Goal: Information Seeking & Learning: Learn about a topic

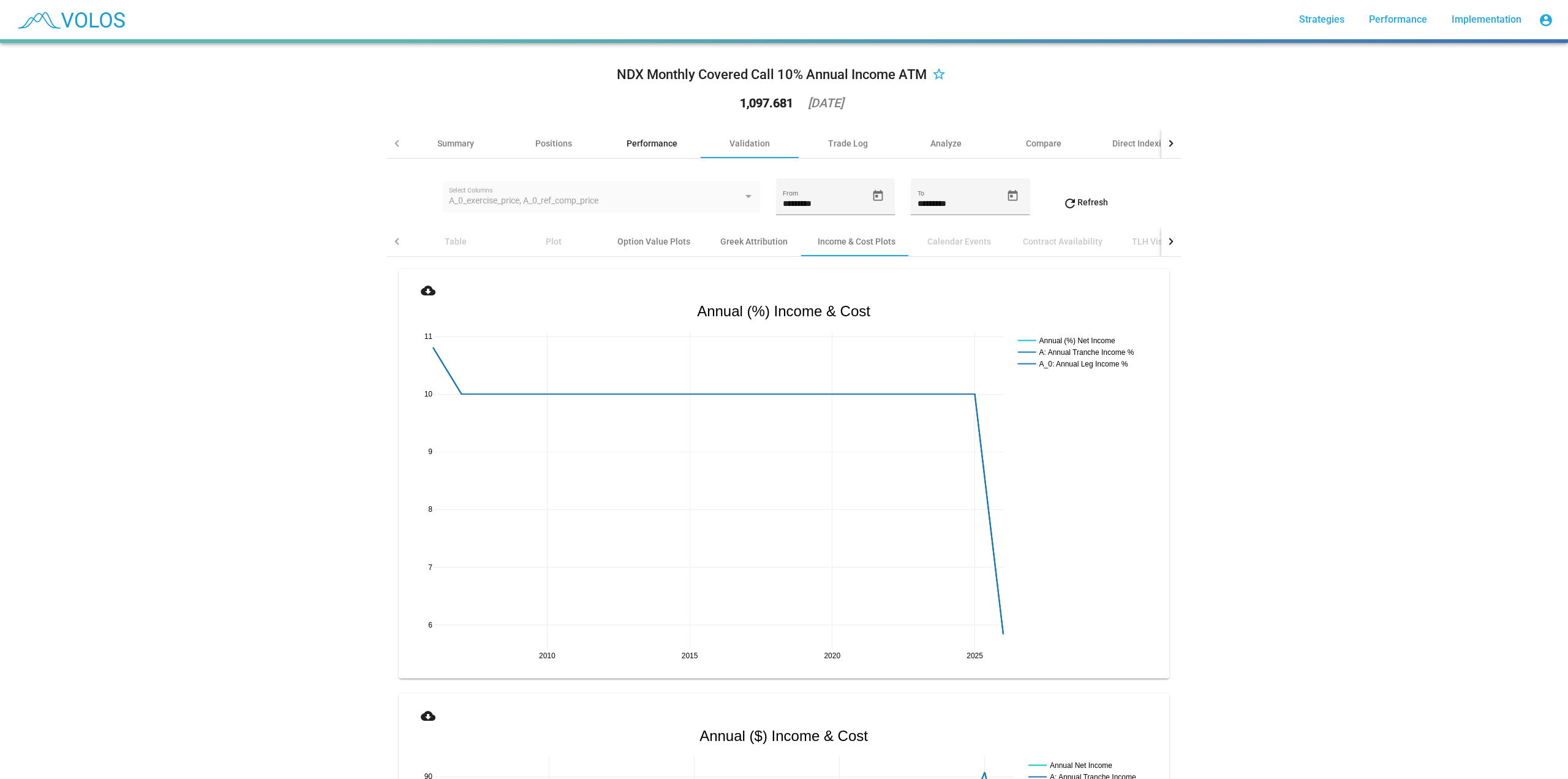
click at [627, 139] on div "Performance" at bounding box center [652, 143] width 51 height 12
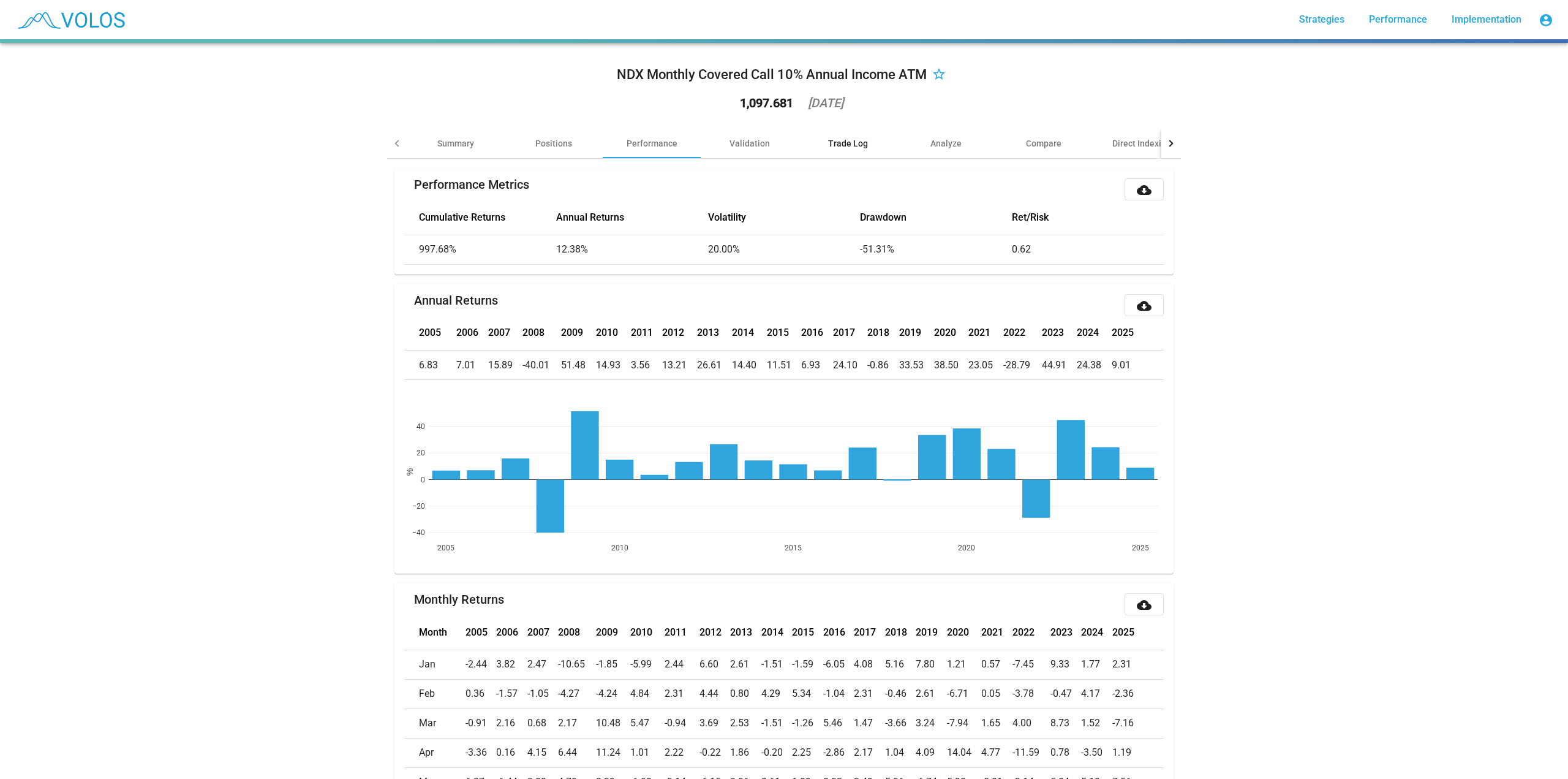
click at [835, 146] on div "Trade Log" at bounding box center [848, 143] width 40 height 12
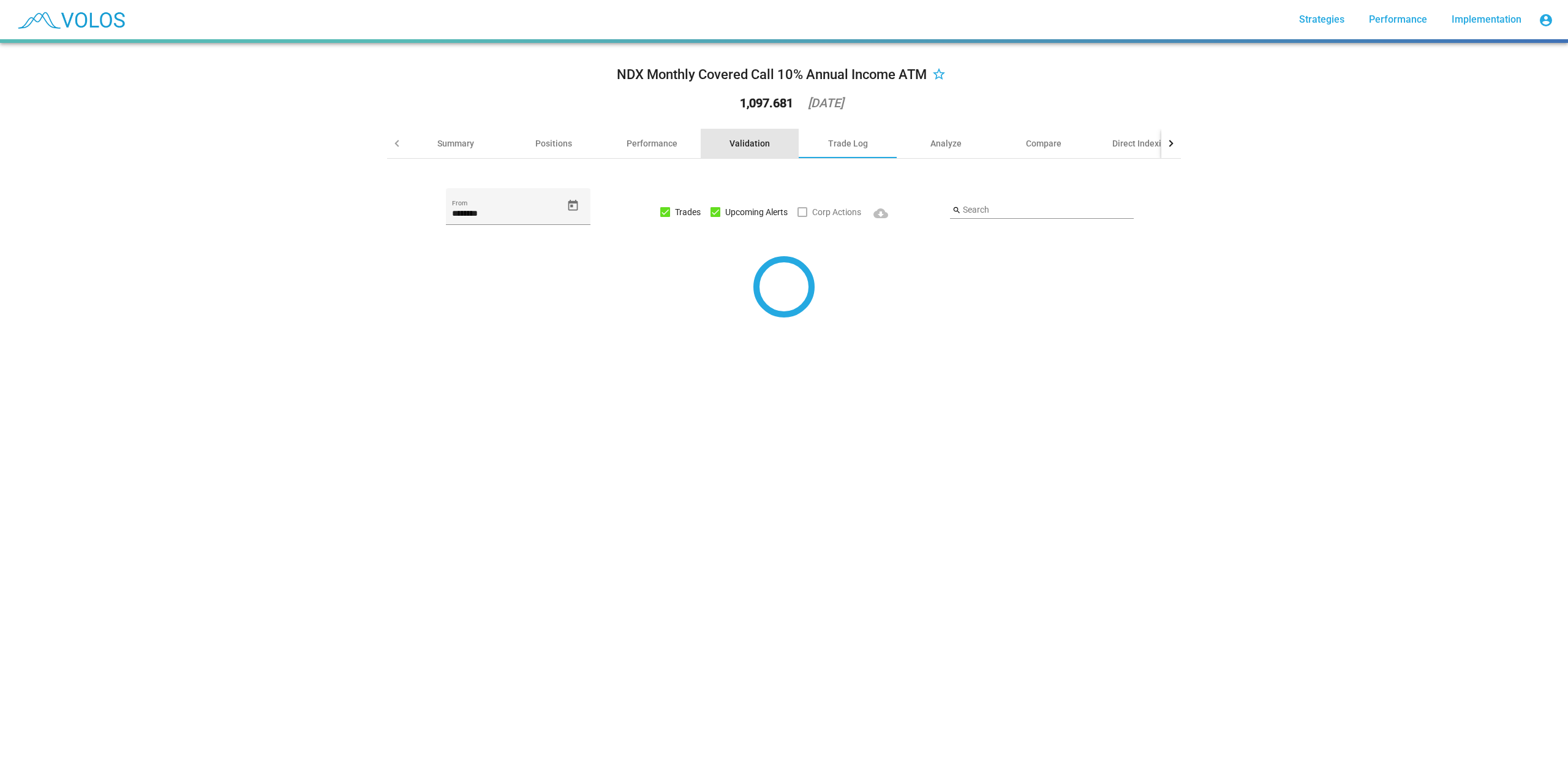
click at [736, 140] on div "Validation" at bounding box center [750, 143] width 40 height 12
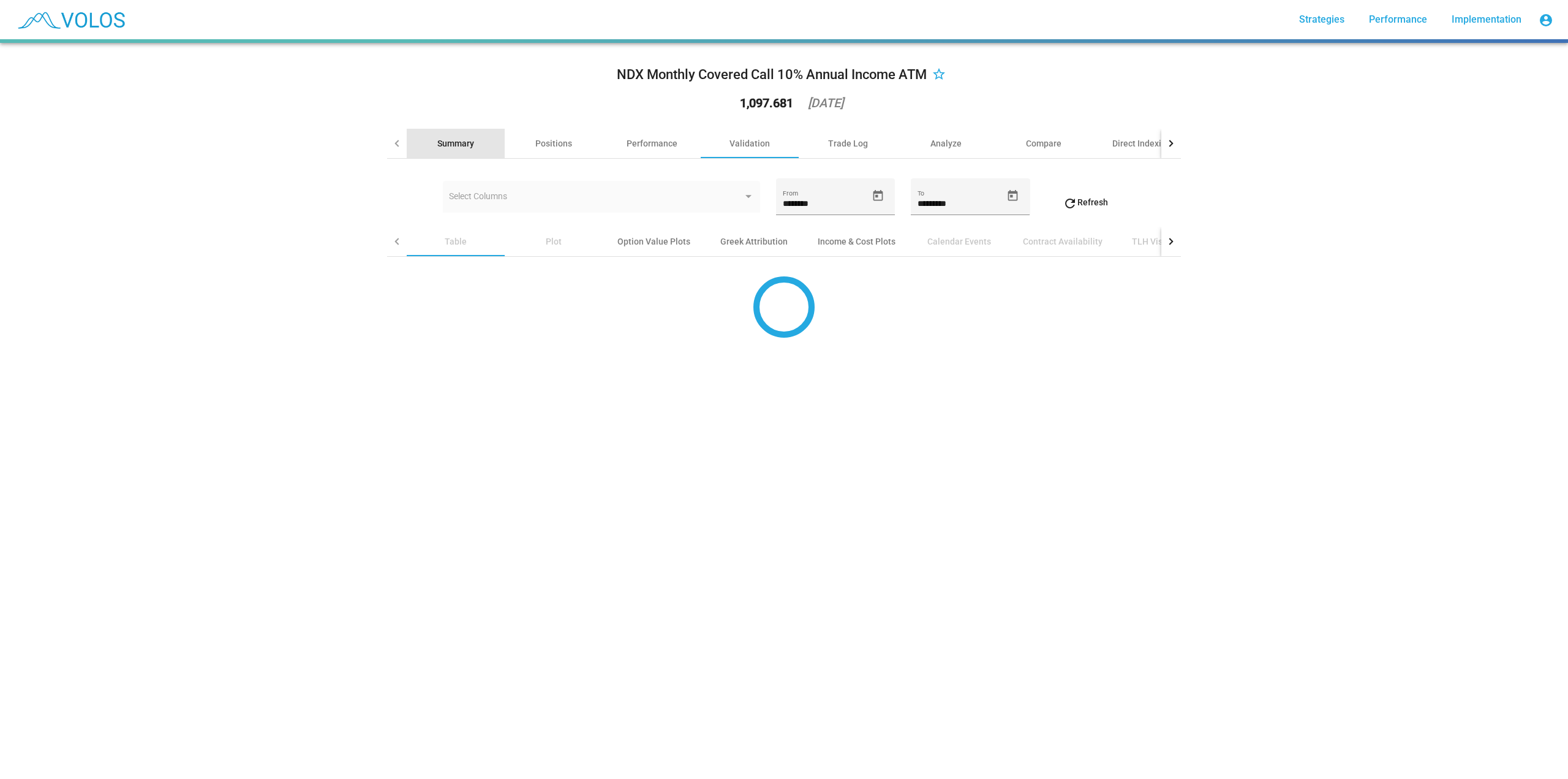
click at [431, 141] on div "Summary" at bounding box center [456, 143] width 98 height 30
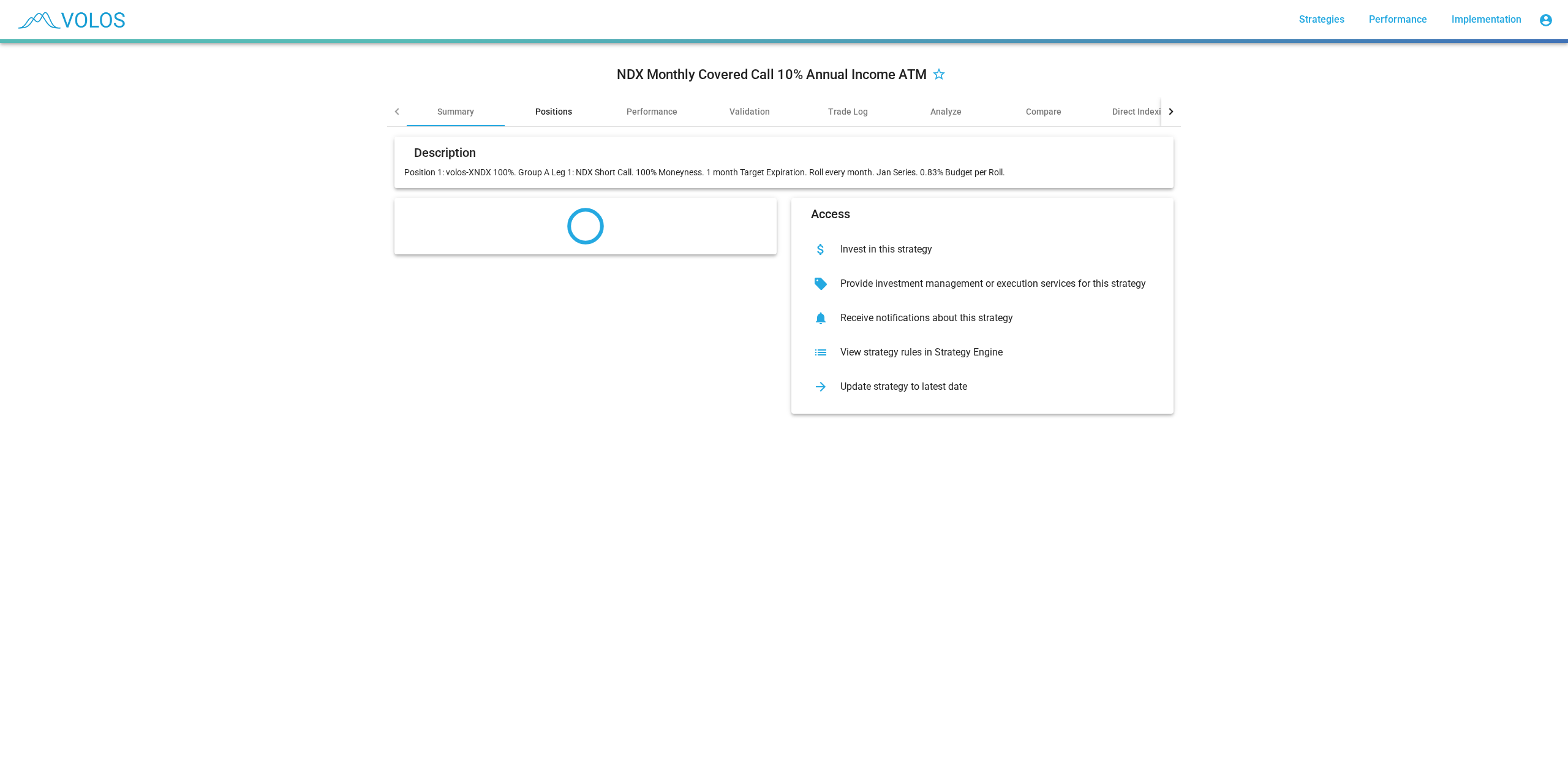
click at [563, 112] on app-tab "NDX Monthly Covered Call 10% Annual Income ATM star_border Summary Positions Pe…" at bounding box center [784, 238] width 794 height 371
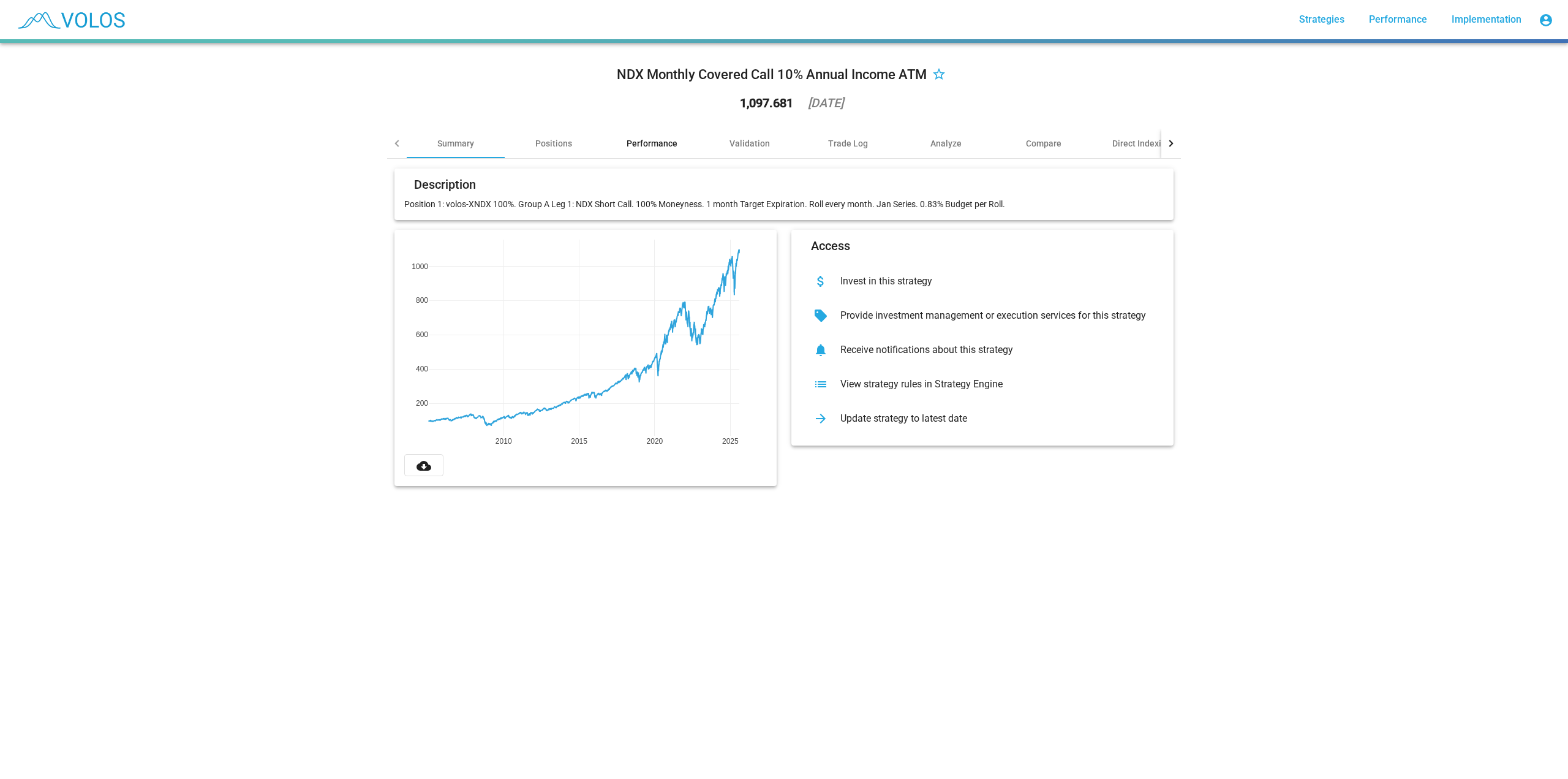
click at [627, 147] on div "Performance" at bounding box center [652, 143] width 51 height 12
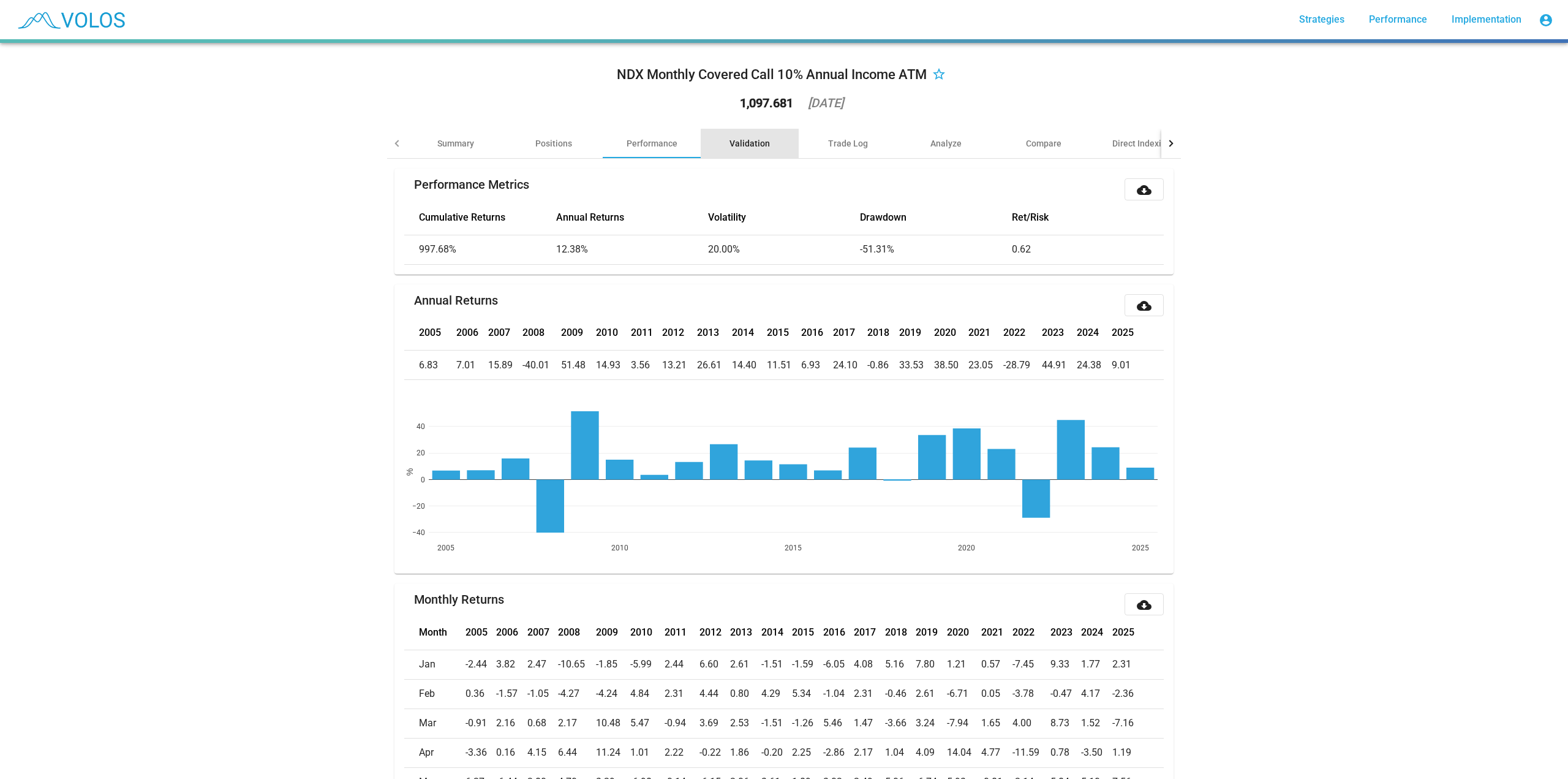
click at [765, 145] on div "Validation" at bounding box center [750, 143] width 98 height 30
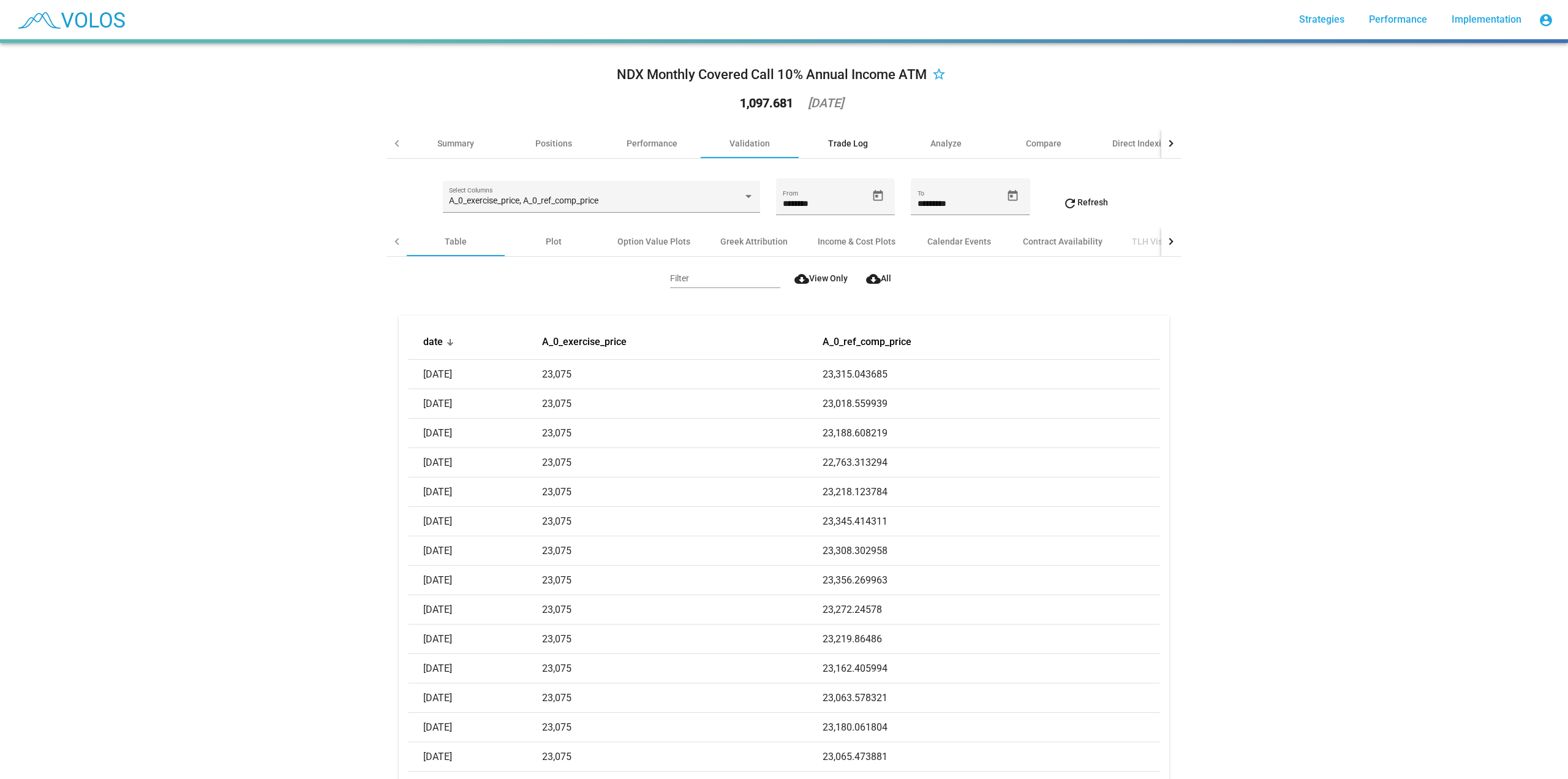
click at [836, 142] on div "Trade Log" at bounding box center [848, 143] width 40 height 12
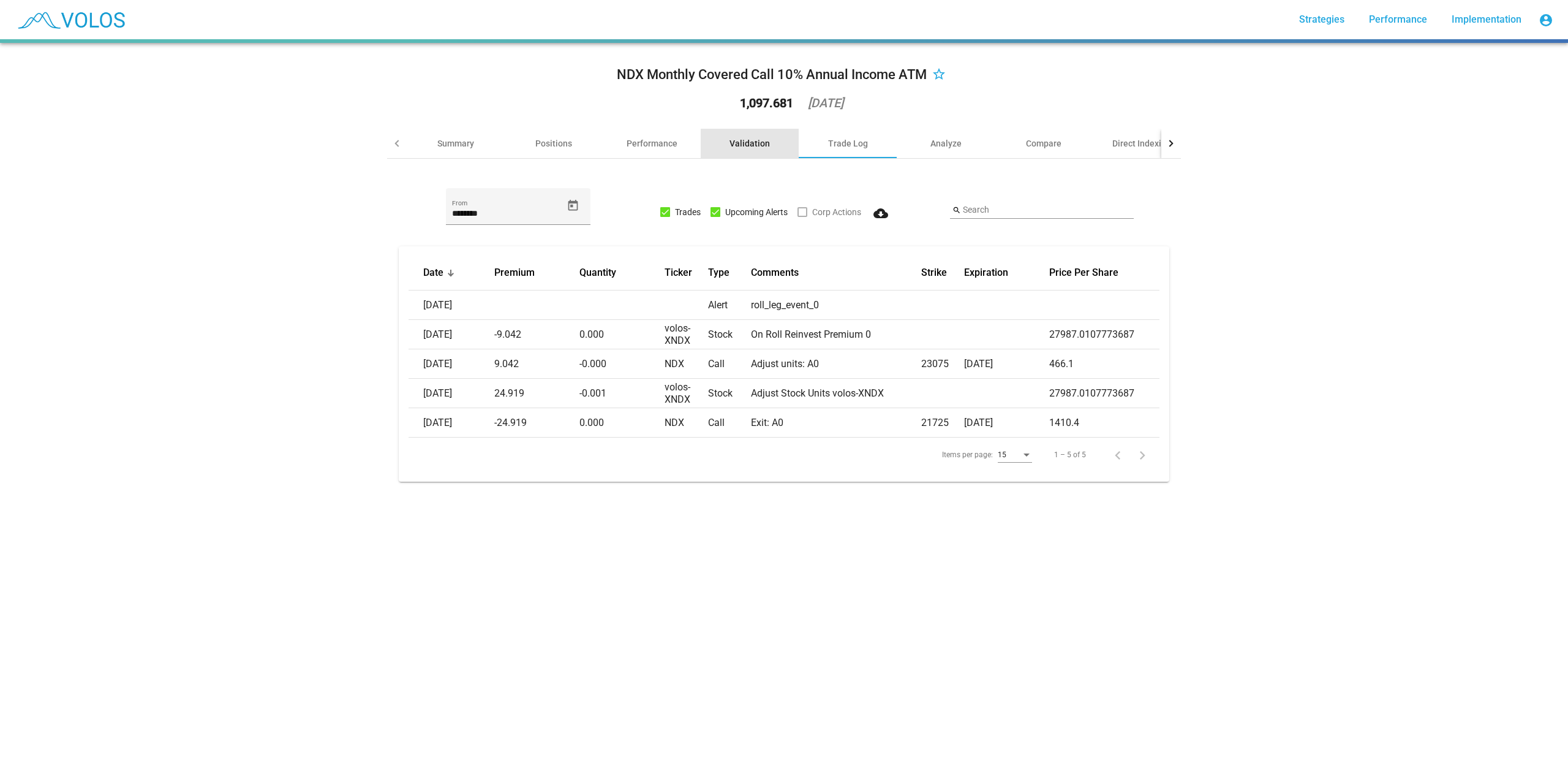
click at [762, 146] on div "Validation" at bounding box center [750, 143] width 40 height 12
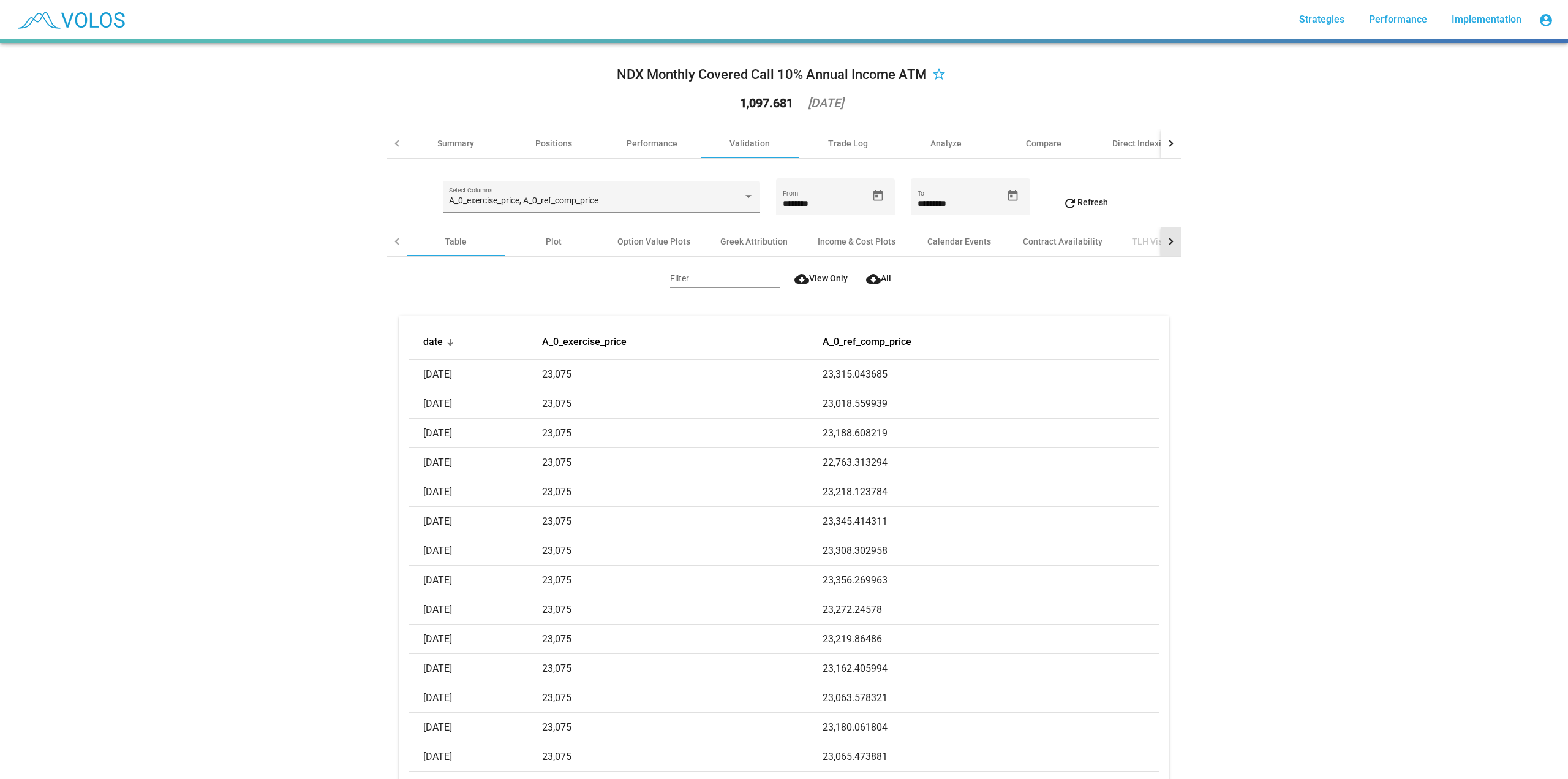
click at [1166, 243] on div at bounding box center [1169, 241] width 6 height 6
click at [694, 239] on div "Income & Cost Plots" at bounding box center [696, 241] width 78 height 12
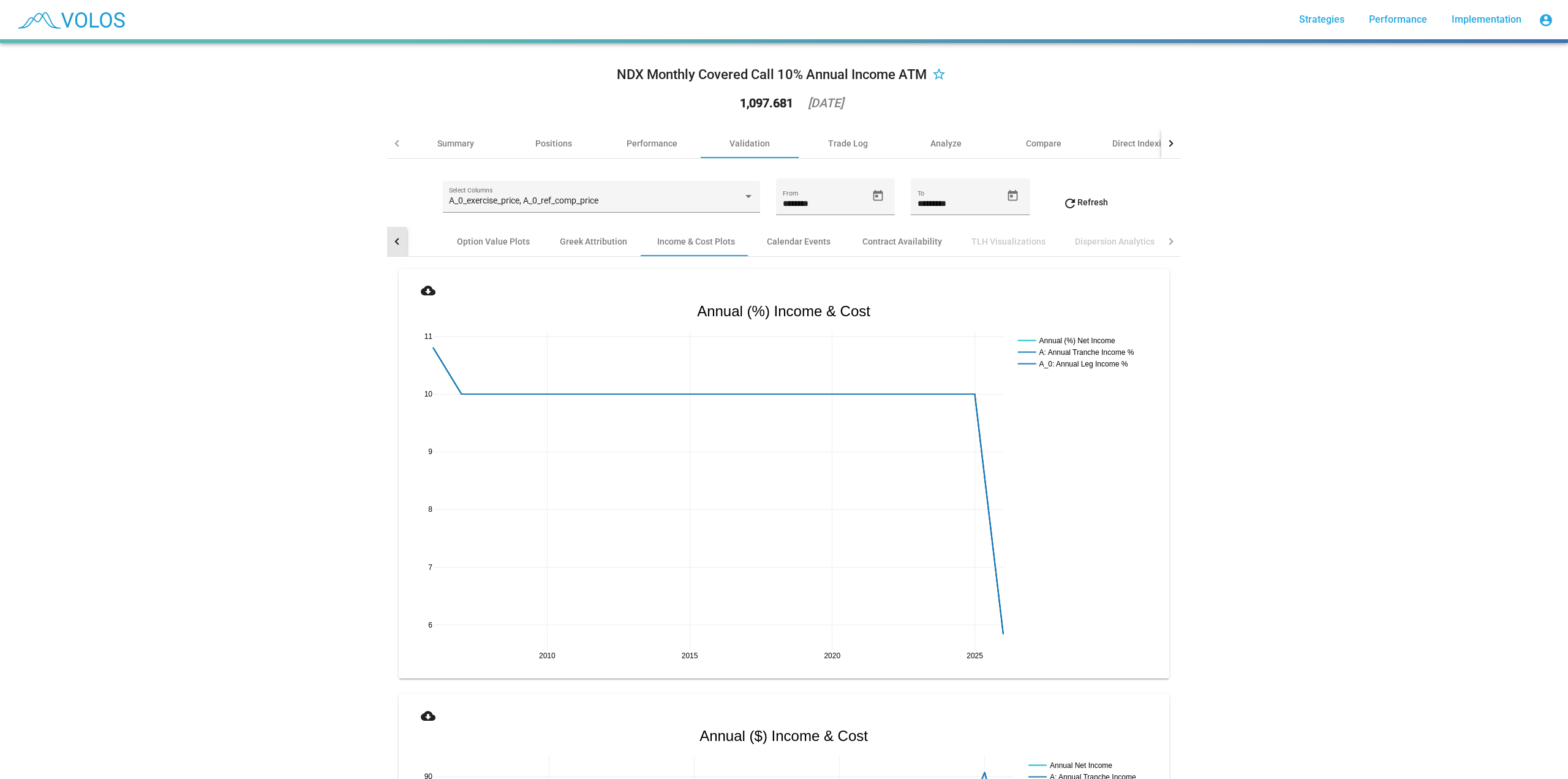
click at [397, 244] on div at bounding box center [397, 241] width 19 height 30
click at [533, 245] on div "Plot" at bounding box center [554, 241] width 98 height 30
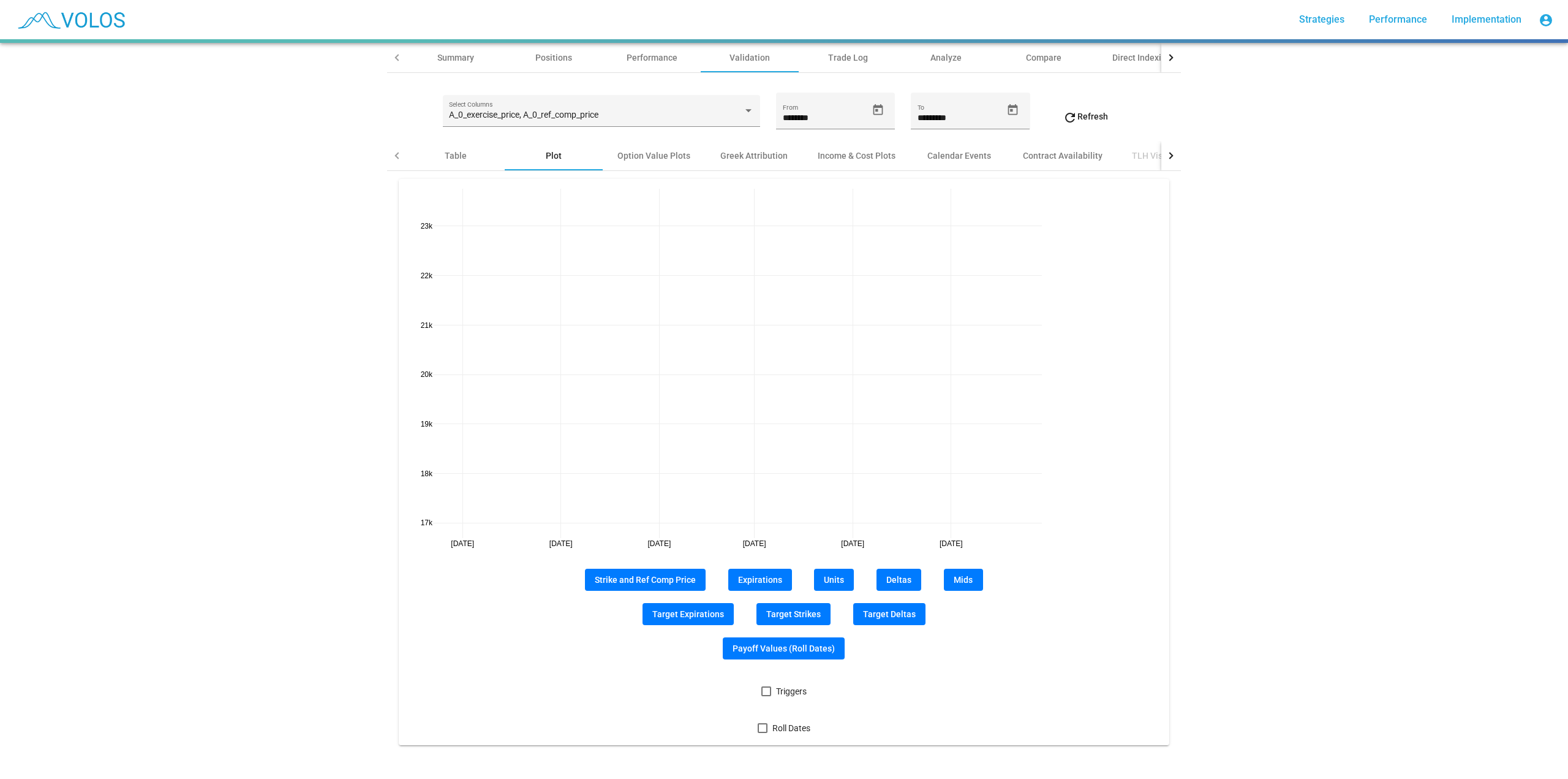
scroll to position [99, 0]
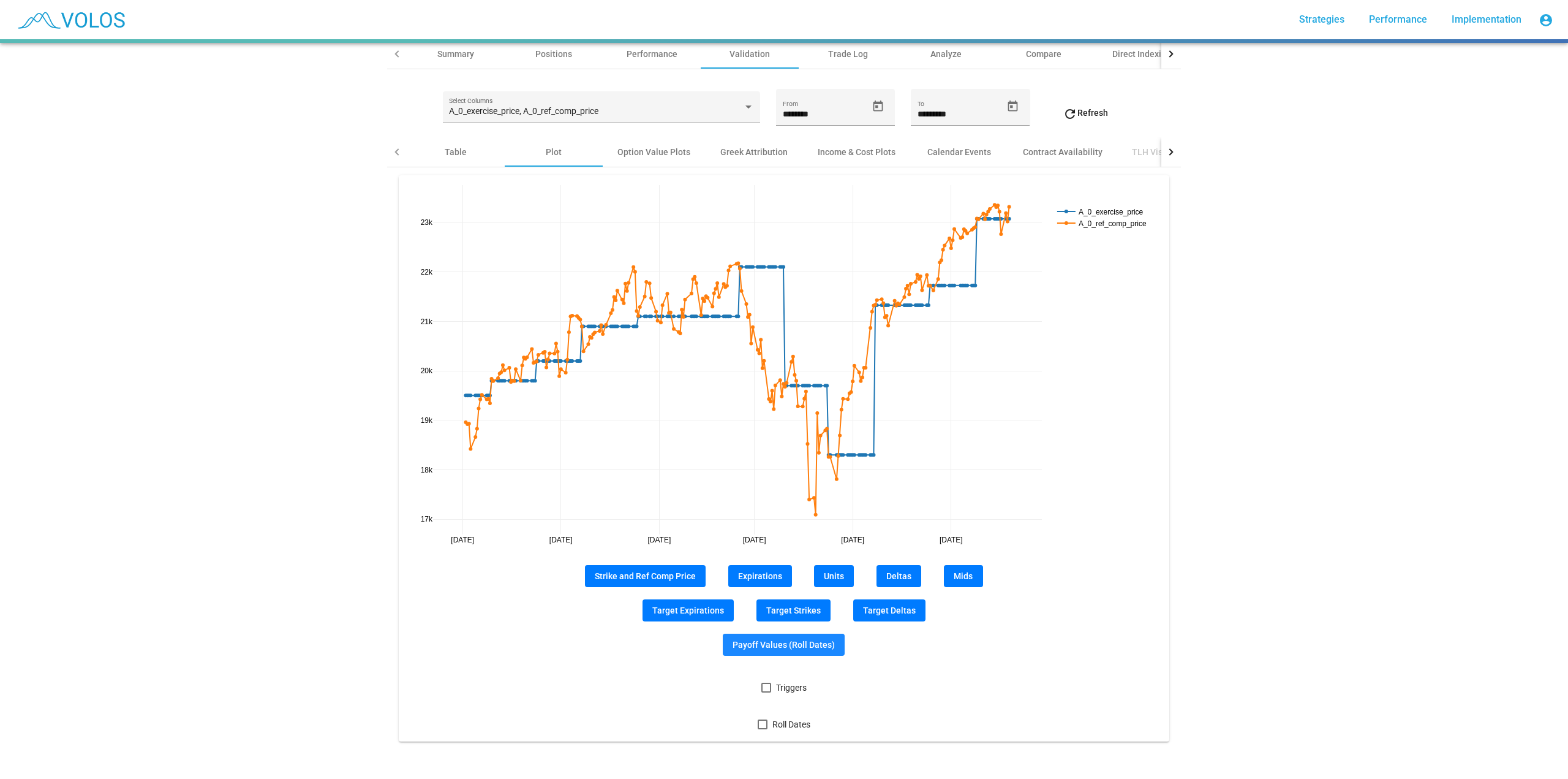
click at [784, 557] on span "Payoff Values (Roll Dates)" at bounding box center [783, 645] width 102 height 10
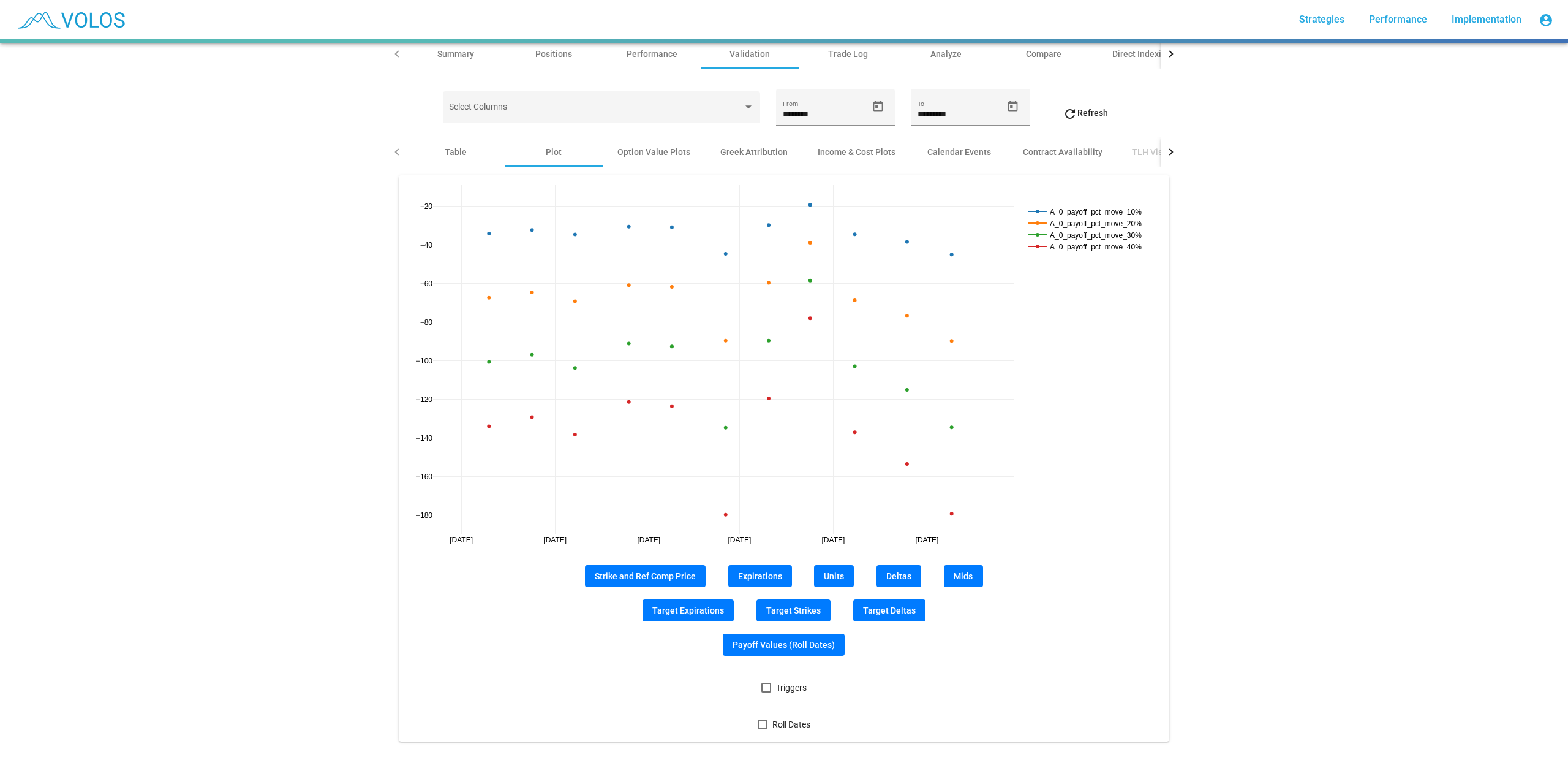
click at [771, 557] on span "Payoff Values (Roll Dates)" at bounding box center [783, 645] width 102 height 10
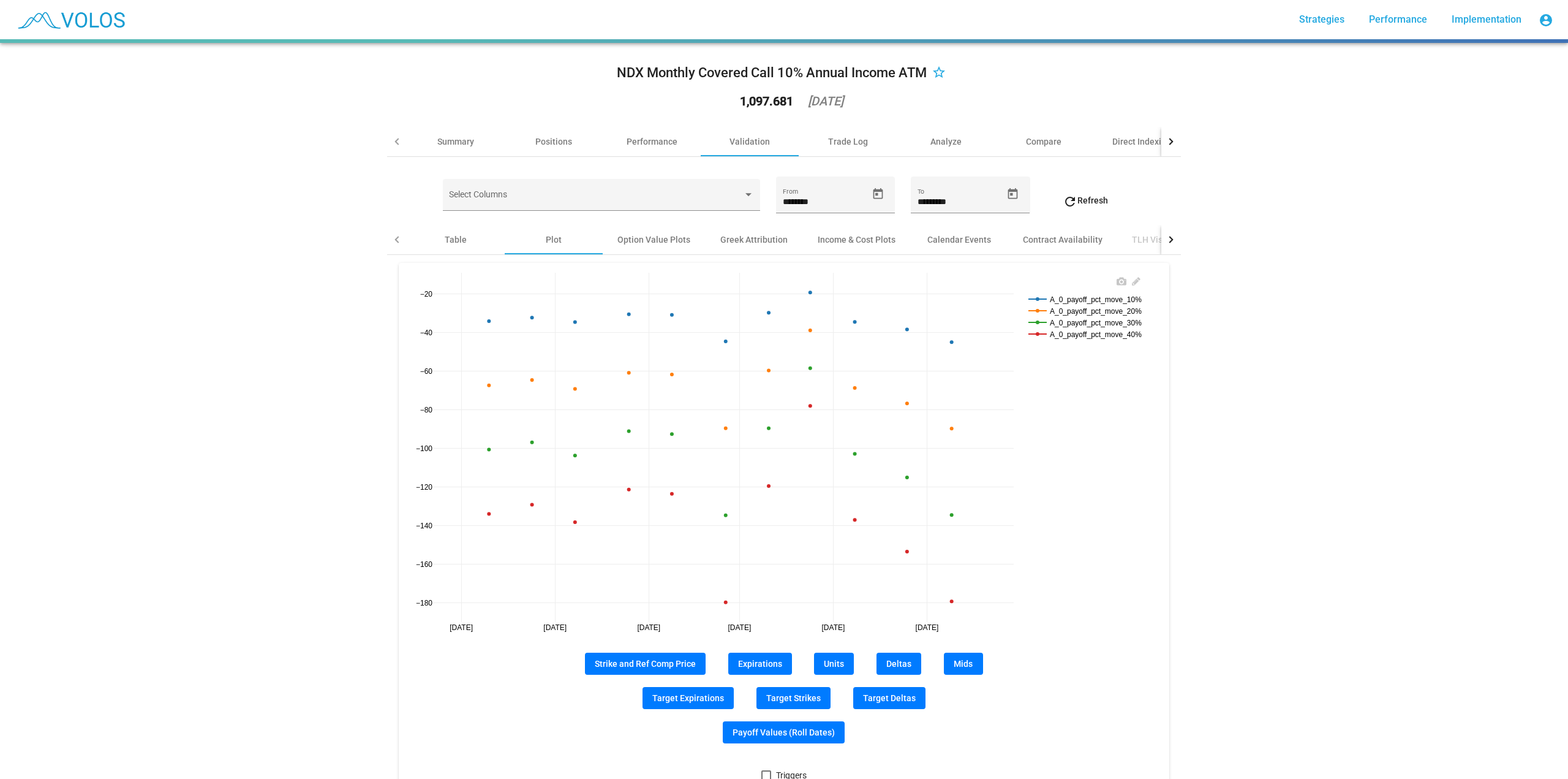
scroll to position [0, 0]
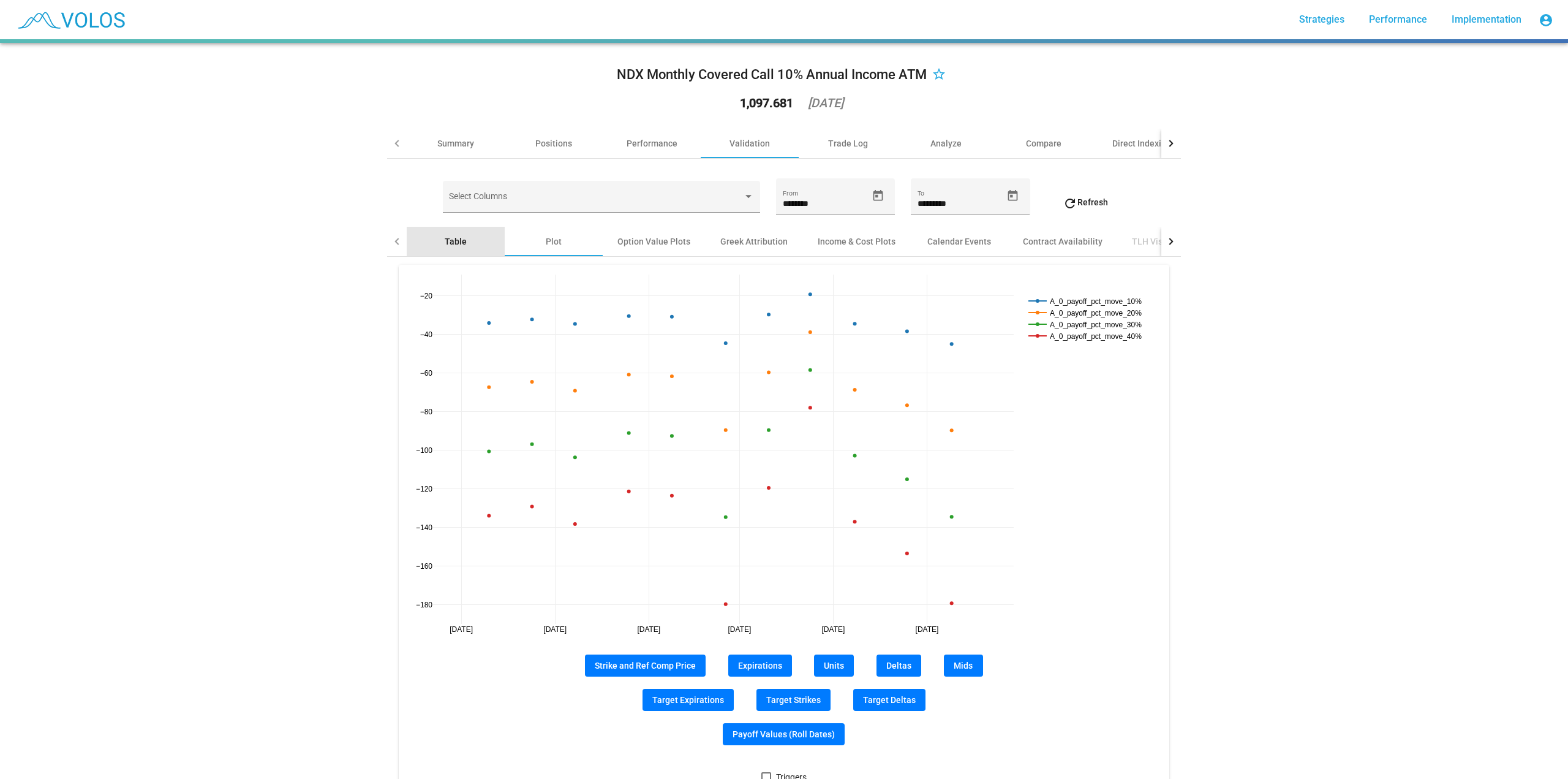
click at [444, 244] on div "Table" at bounding box center [455, 241] width 22 height 12
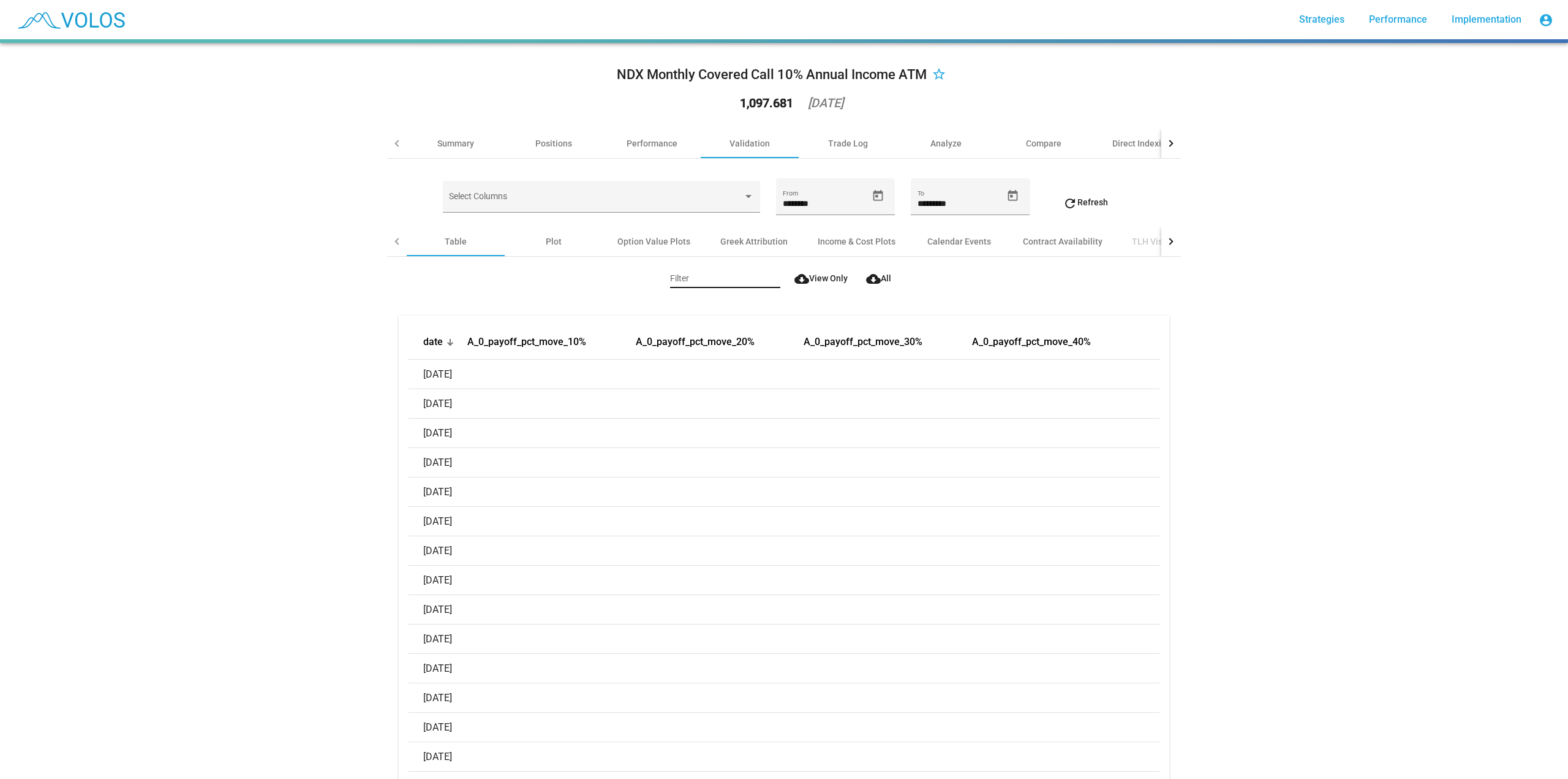
click at [702, 277] on input "Filter" at bounding box center [725, 279] width 110 height 10
click at [571, 244] on div "Plot" at bounding box center [554, 241] width 98 height 30
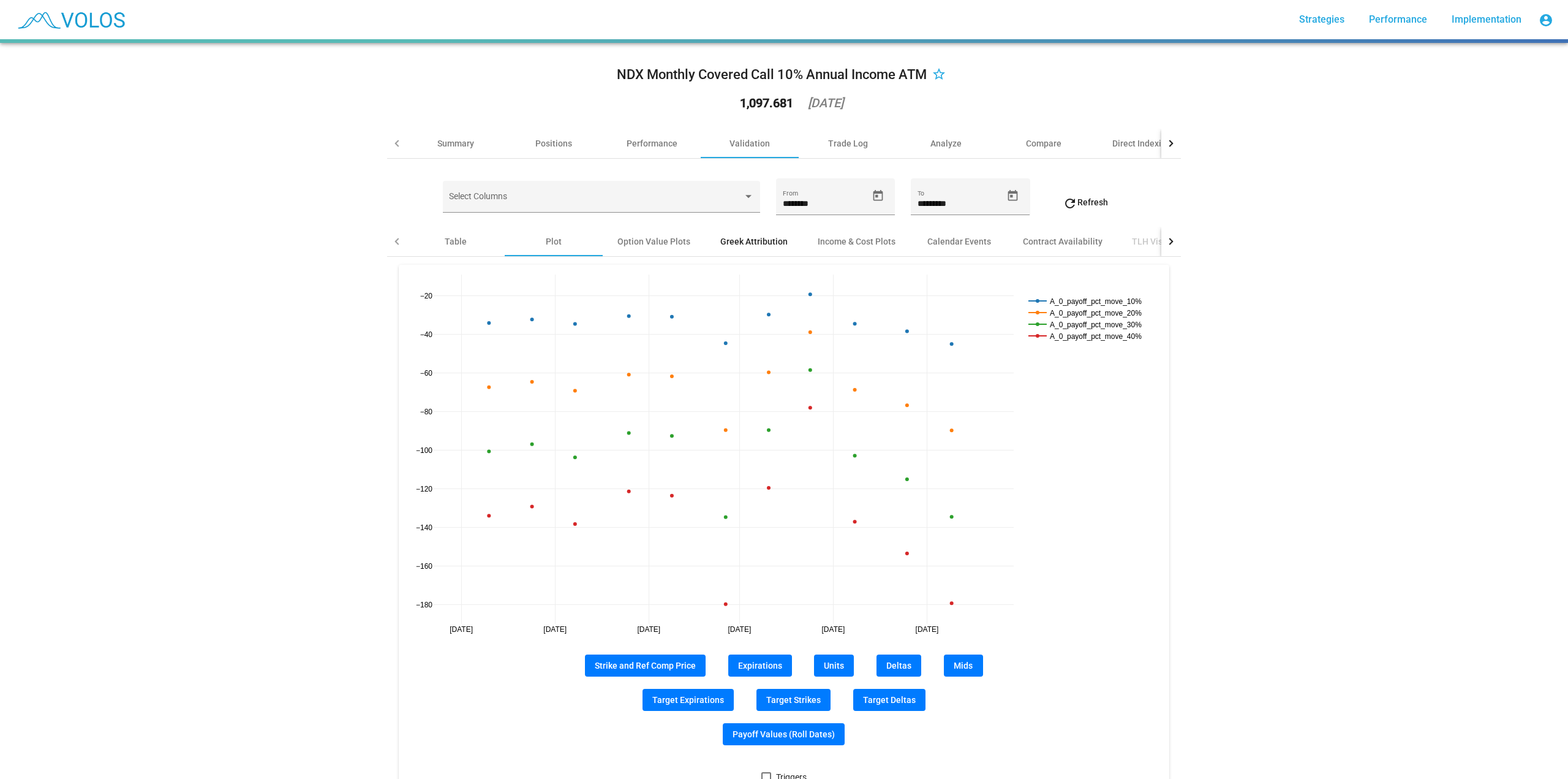
click at [705, 246] on div "Greek Attribution" at bounding box center [754, 241] width 98 height 30
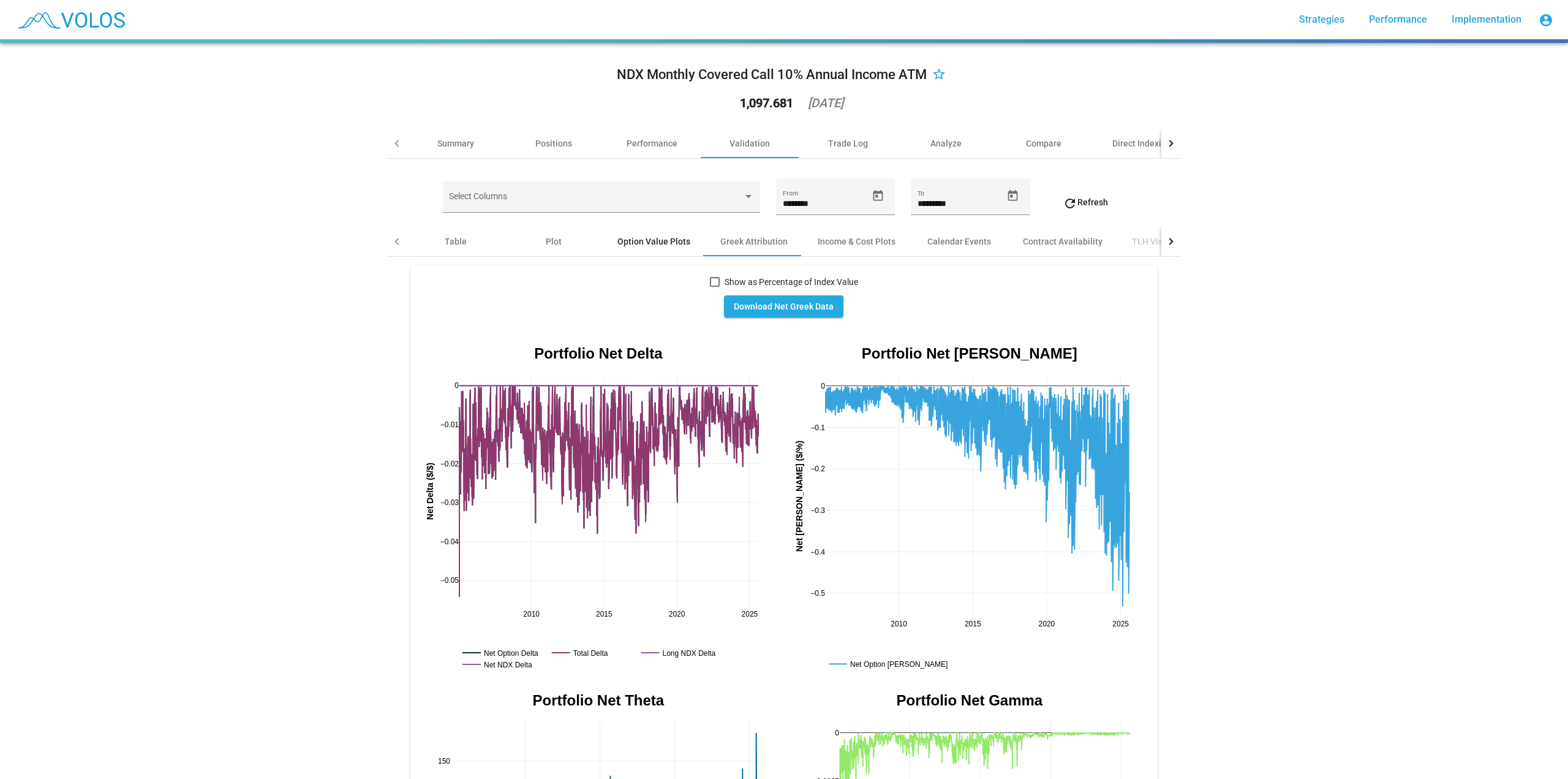
click at [655, 244] on div "Option Value Plots" at bounding box center [653, 241] width 73 height 12
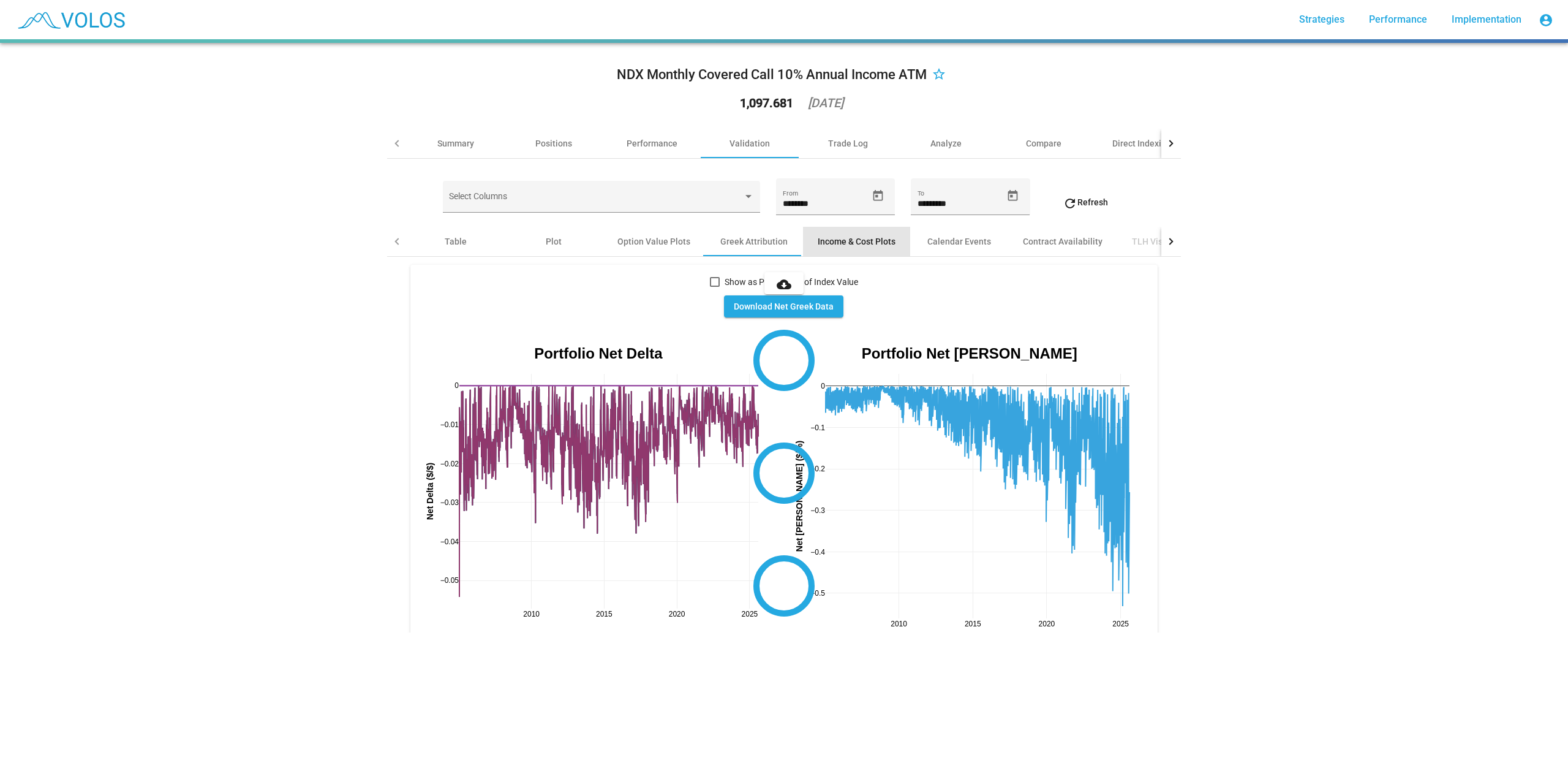
click at [848, 237] on div "Income & Cost Plots" at bounding box center [856, 241] width 78 height 12
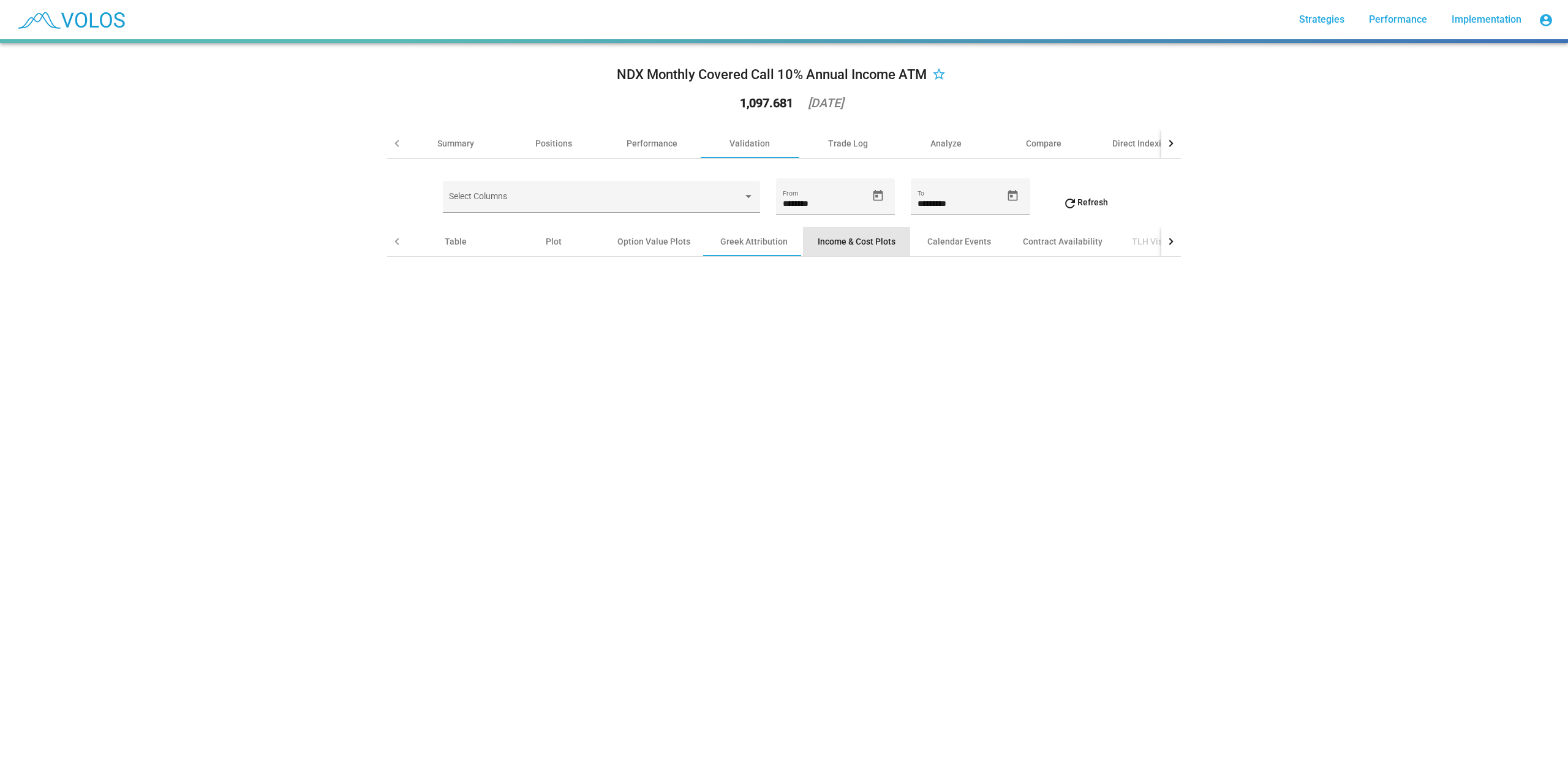
click at [818, 240] on div "Income & Cost Plots" at bounding box center [856, 241] width 78 height 12
click at [657, 242] on div "Option Value Plots" at bounding box center [653, 241] width 73 height 12
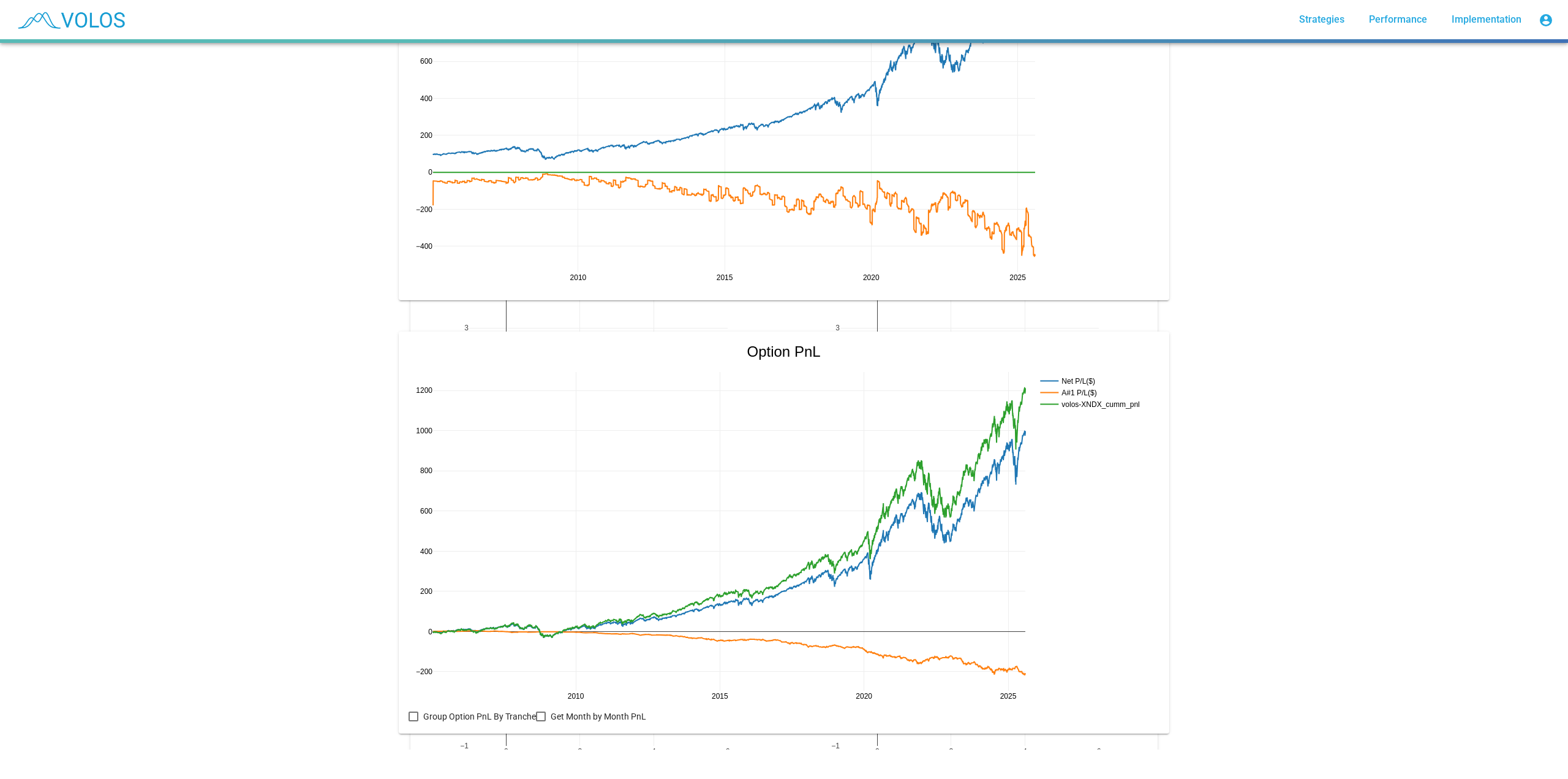
scroll to position [940, 0]
click at [538, 557] on div at bounding box center [541, 716] width 10 height 10
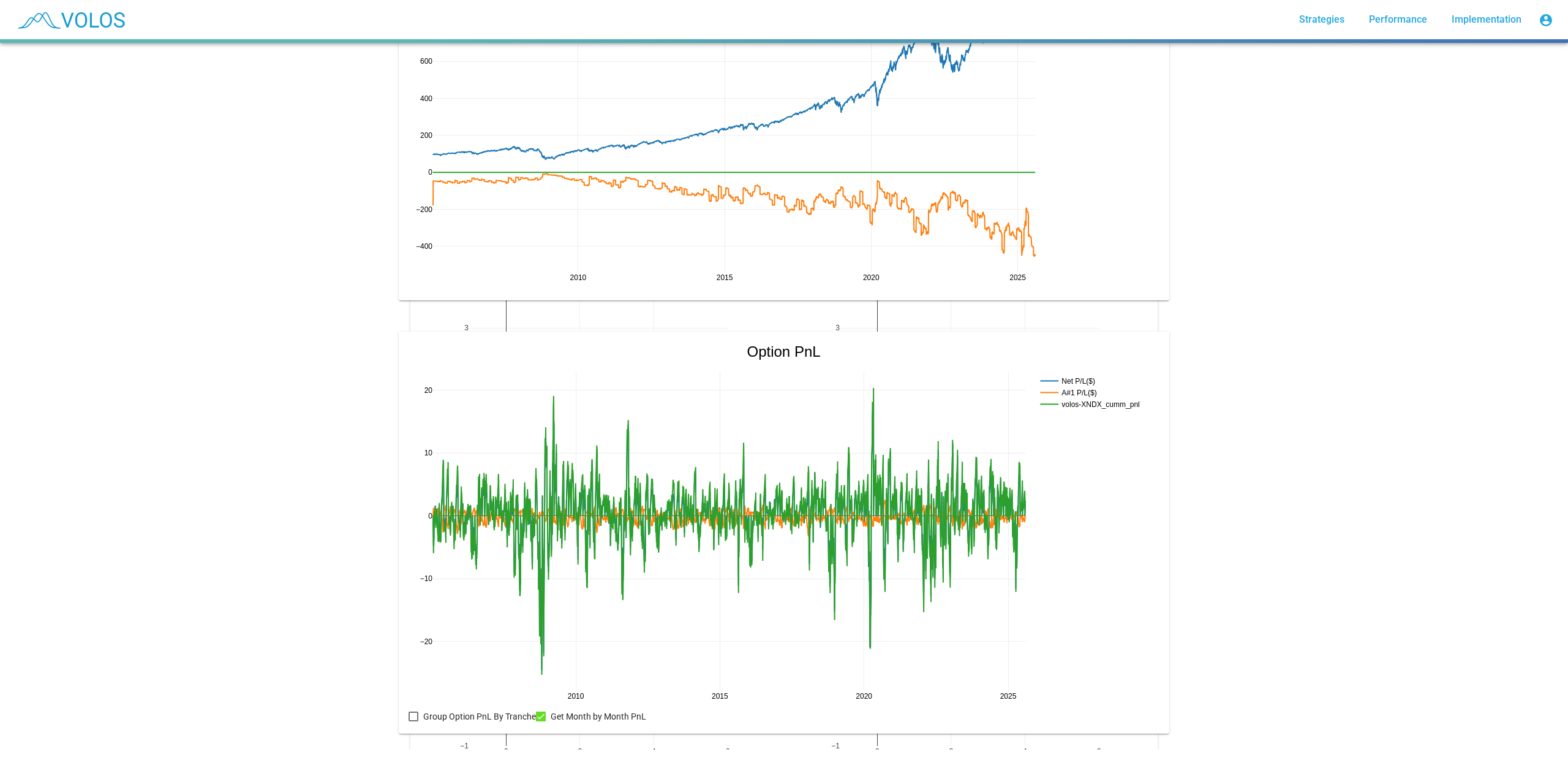
click at [538, 557] on div at bounding box center [541, 716] width 10 height 10
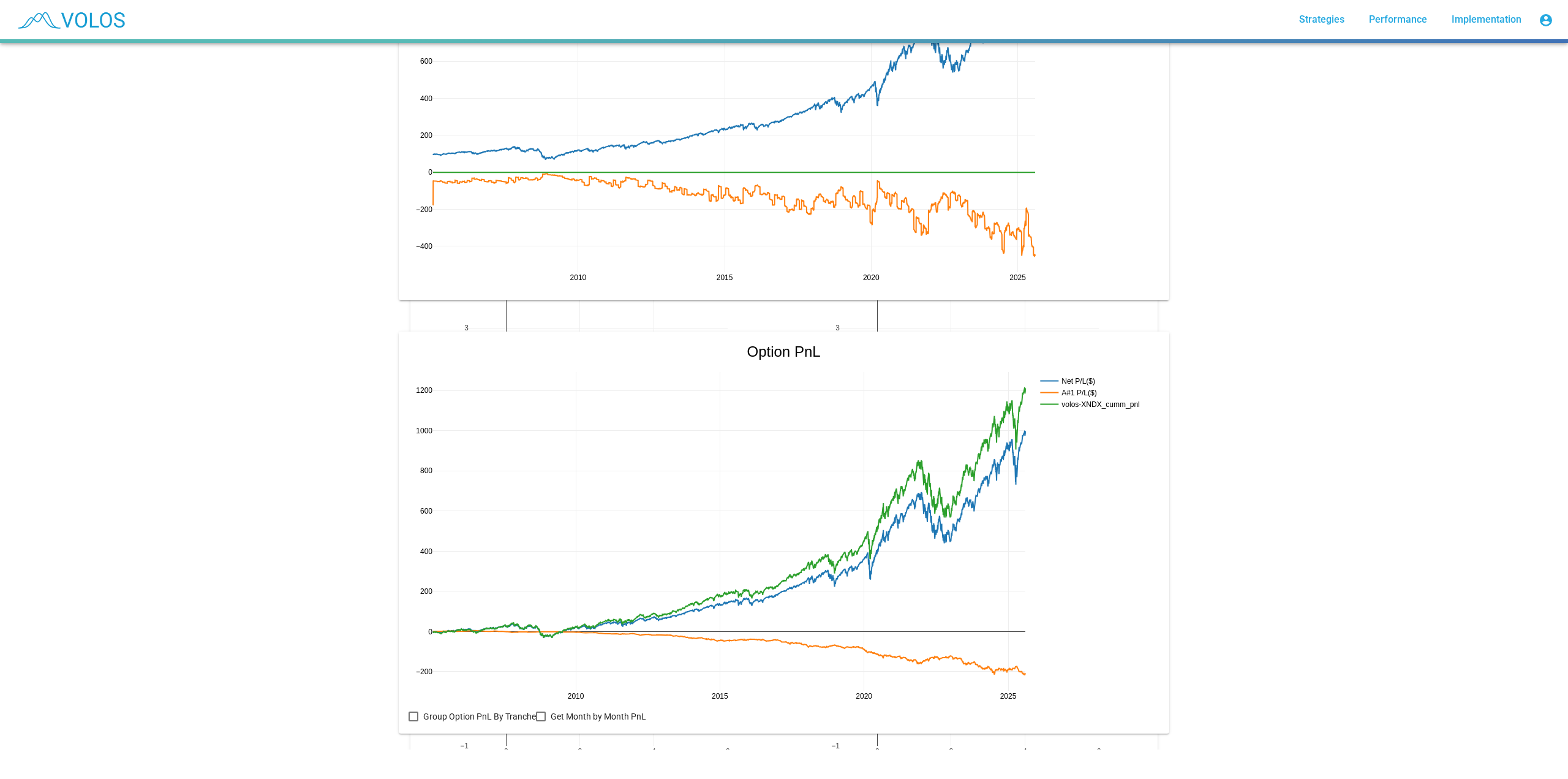
click at [403, 557] on mat-card "2010 2015 2020 2025 −200 0 200 400 600 800 1000 1200 Net P/L($) A#1 P/L($) volo…" at bounding box center [784, 532] width 770 height 402
click at [412, 557] on div at bounding box center [413, 716] width 10 height 10
click at [408, 557] on div at bounding box center [413, 716] width 10 height 10
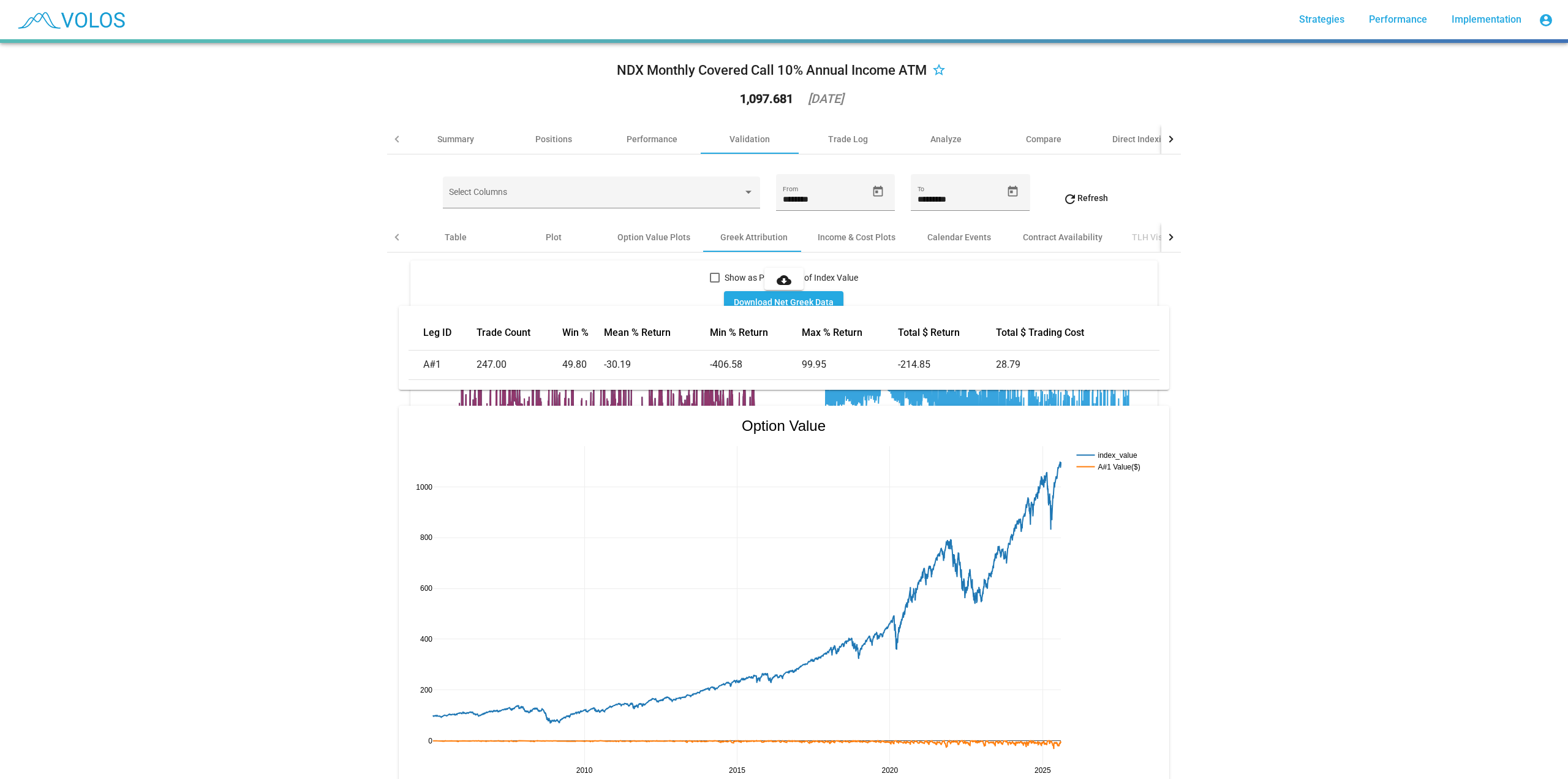
scroll to position [0, 0]
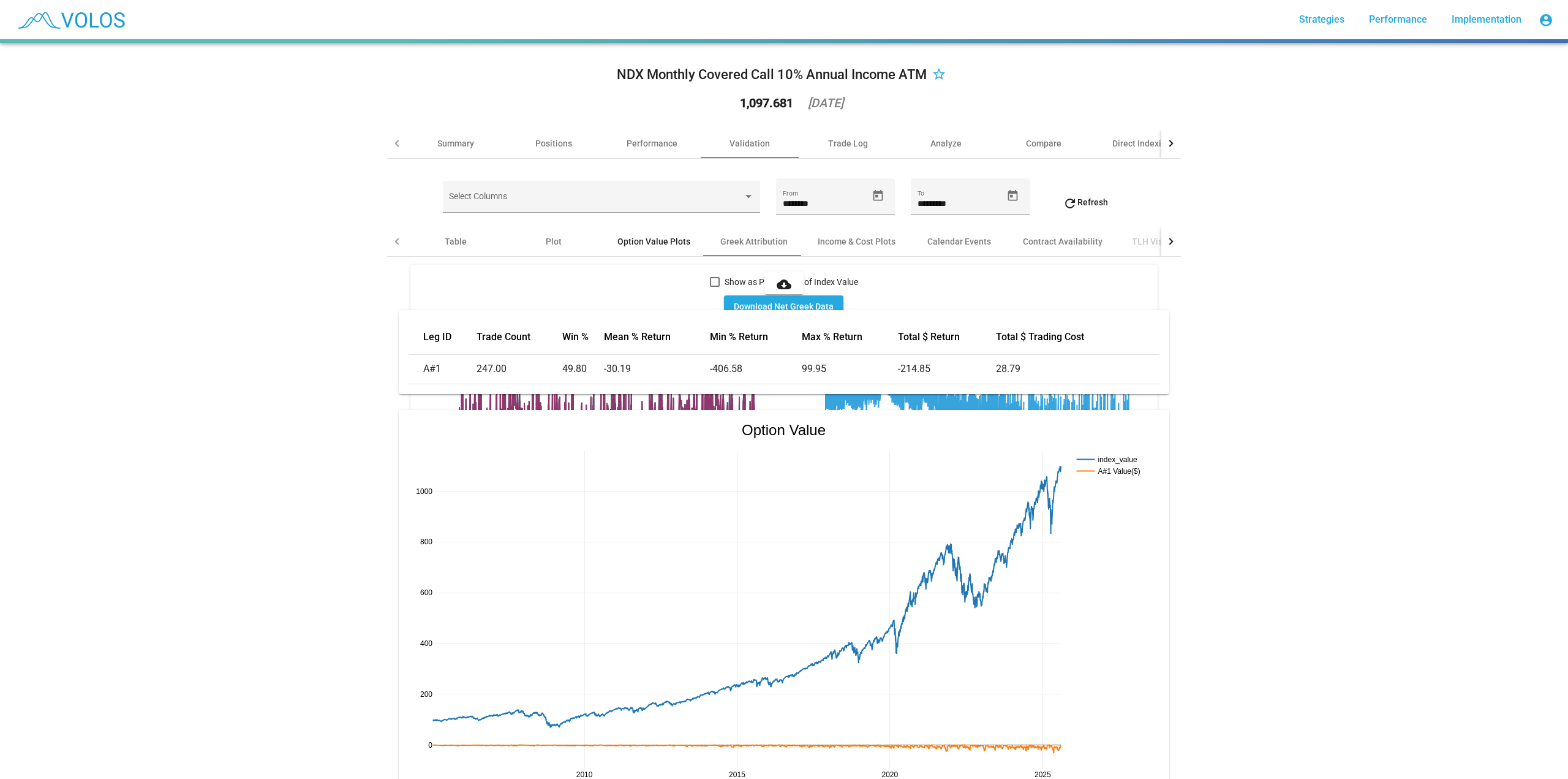
click at [661, 243] on div "Option Value Plots" at bounding box center [653, 241] width 73 height 12
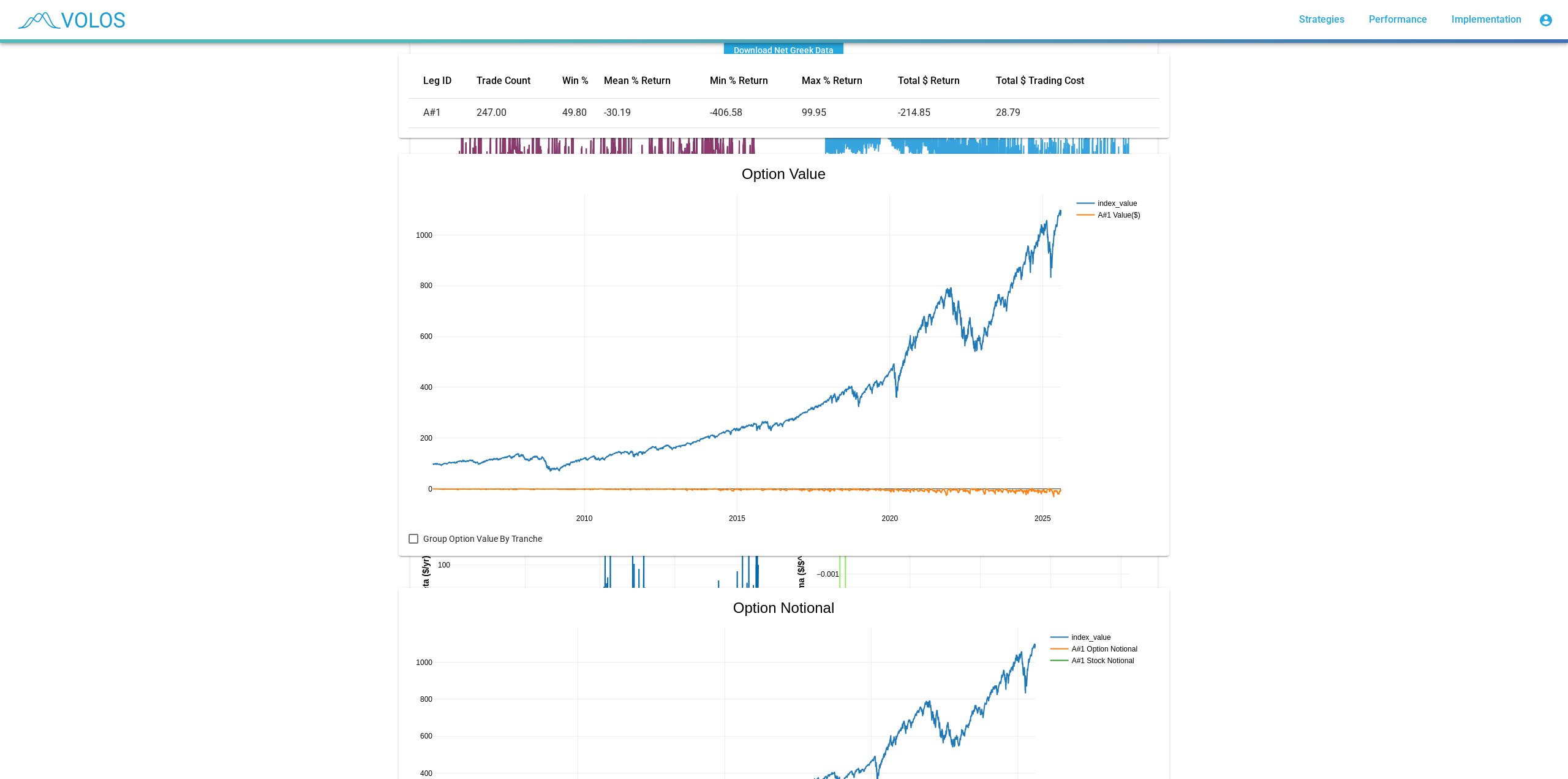
scroll to position [21, 0]
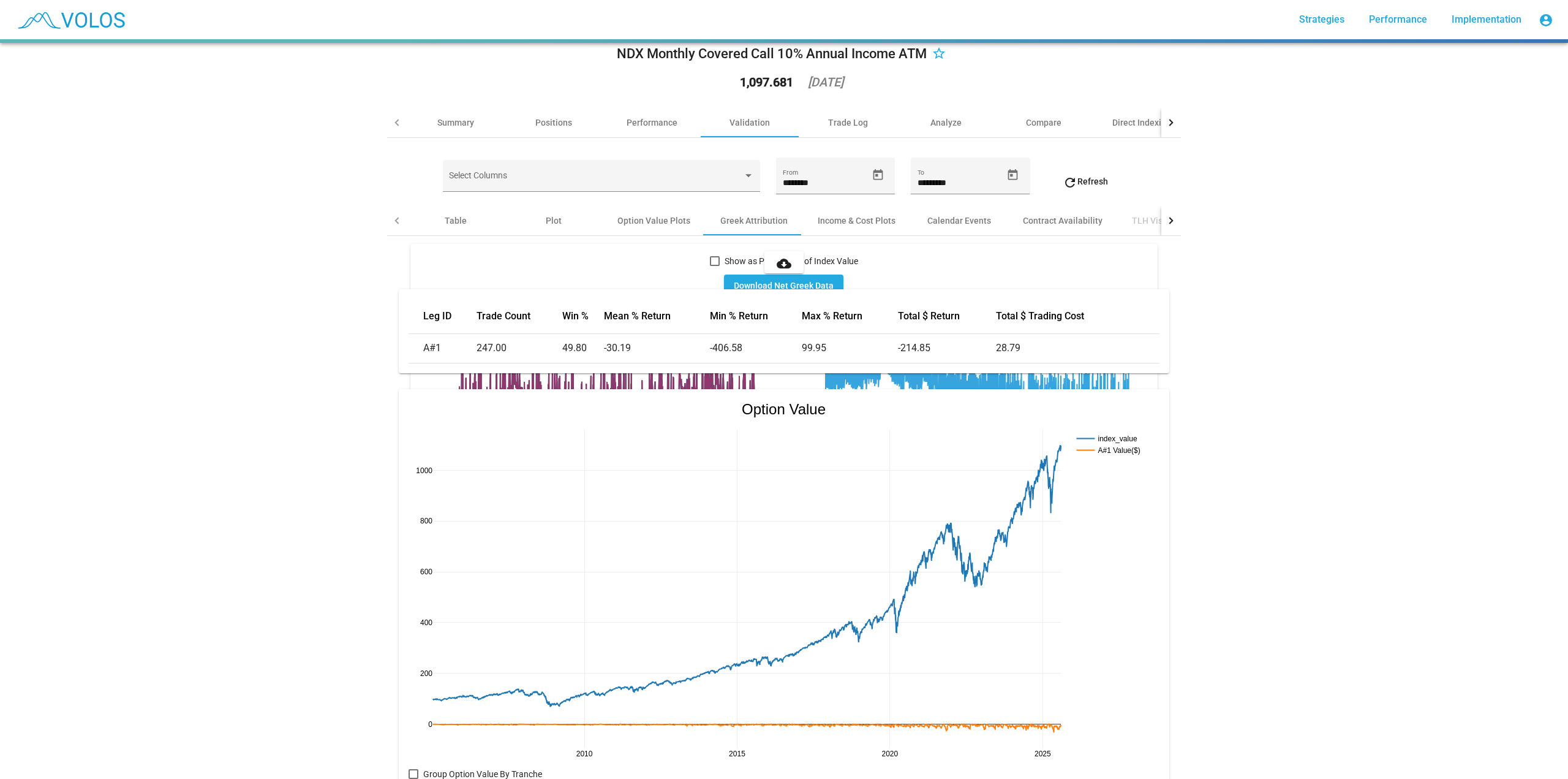
click at [1079, 173] on button "refresh Refresh" at bounding box center [1085, 181] width 65 height 22
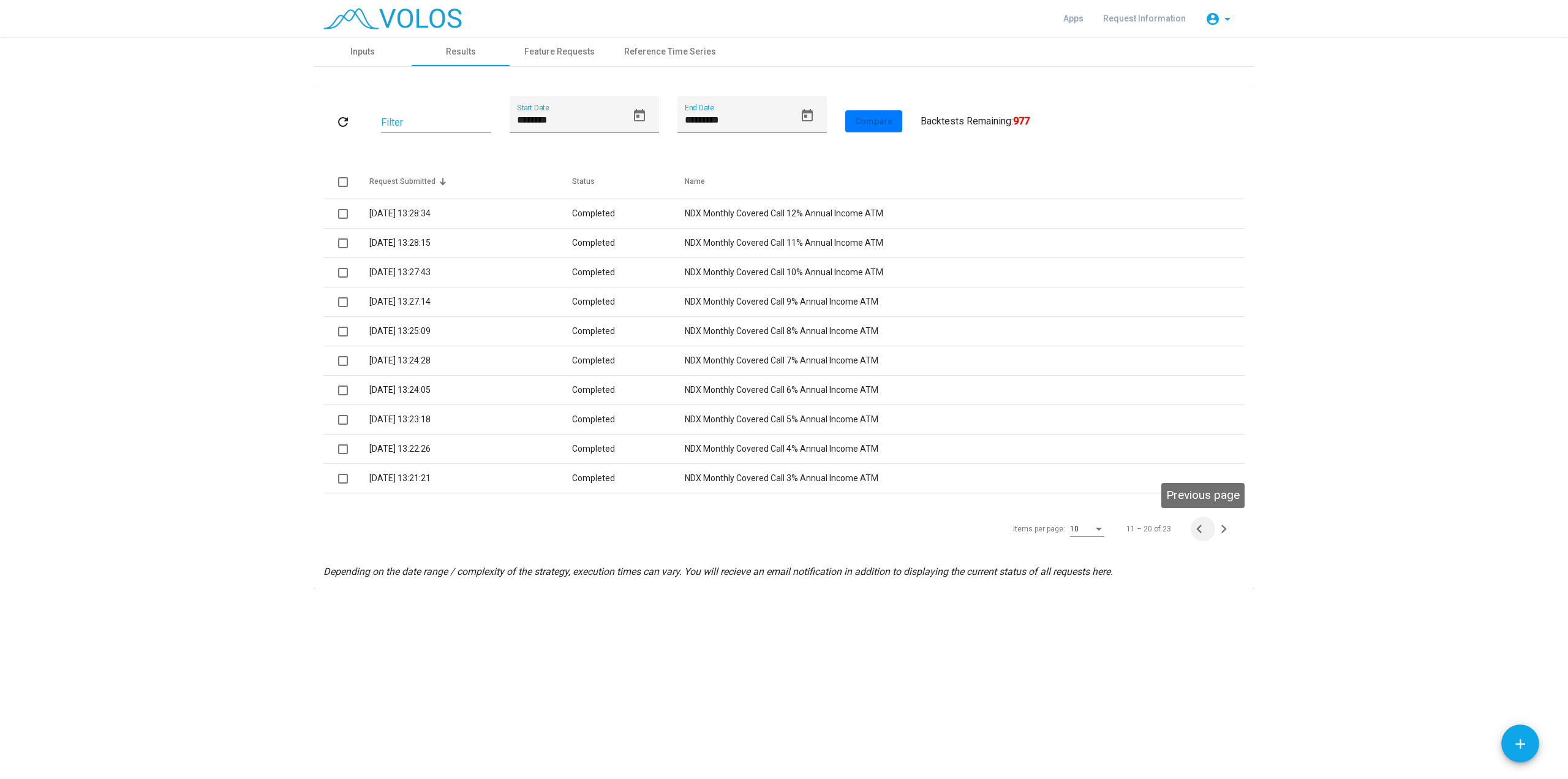
click at [1198, 530] on icon "Previous page" at bounding box center [1198, 528] width 6 height 9
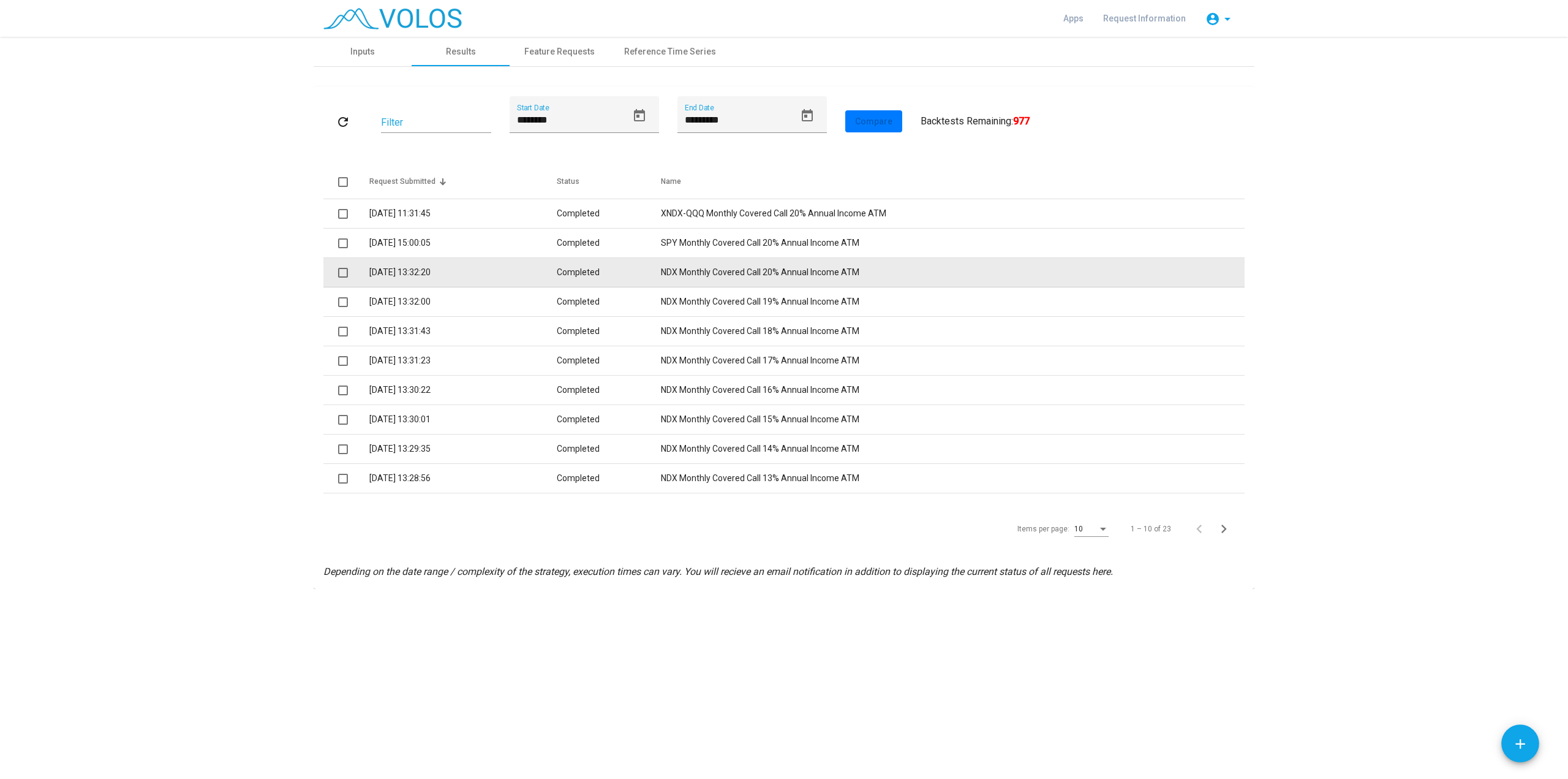
click at [776, 275] on td "NDX Monthly Covered Call 20% Annual Income ATM" at bounding box center [952, 273] width 583 height 30
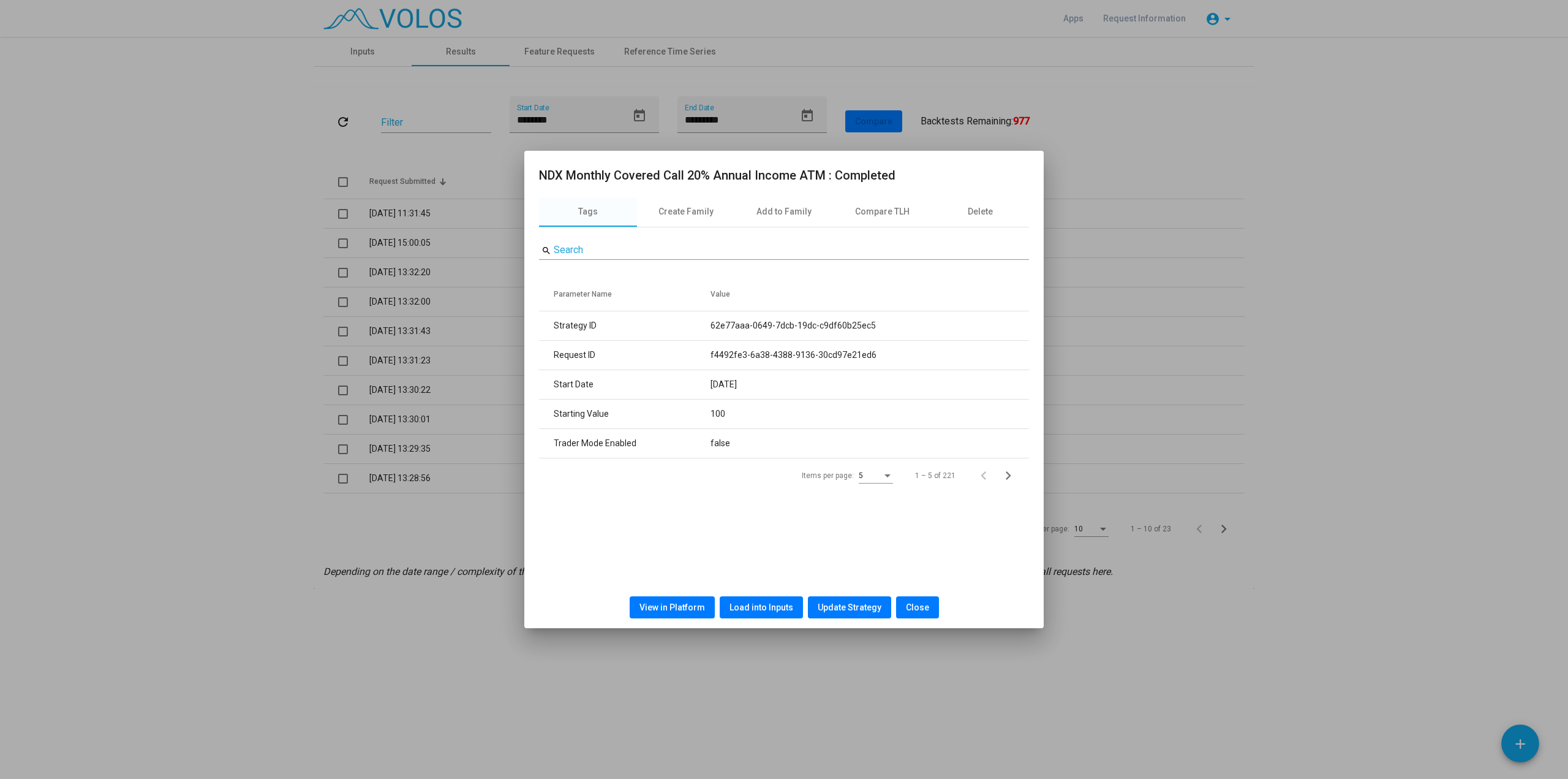
click at [662, 604] on span "View in Platform" at bounding box center [673, 607] width 66 height 10
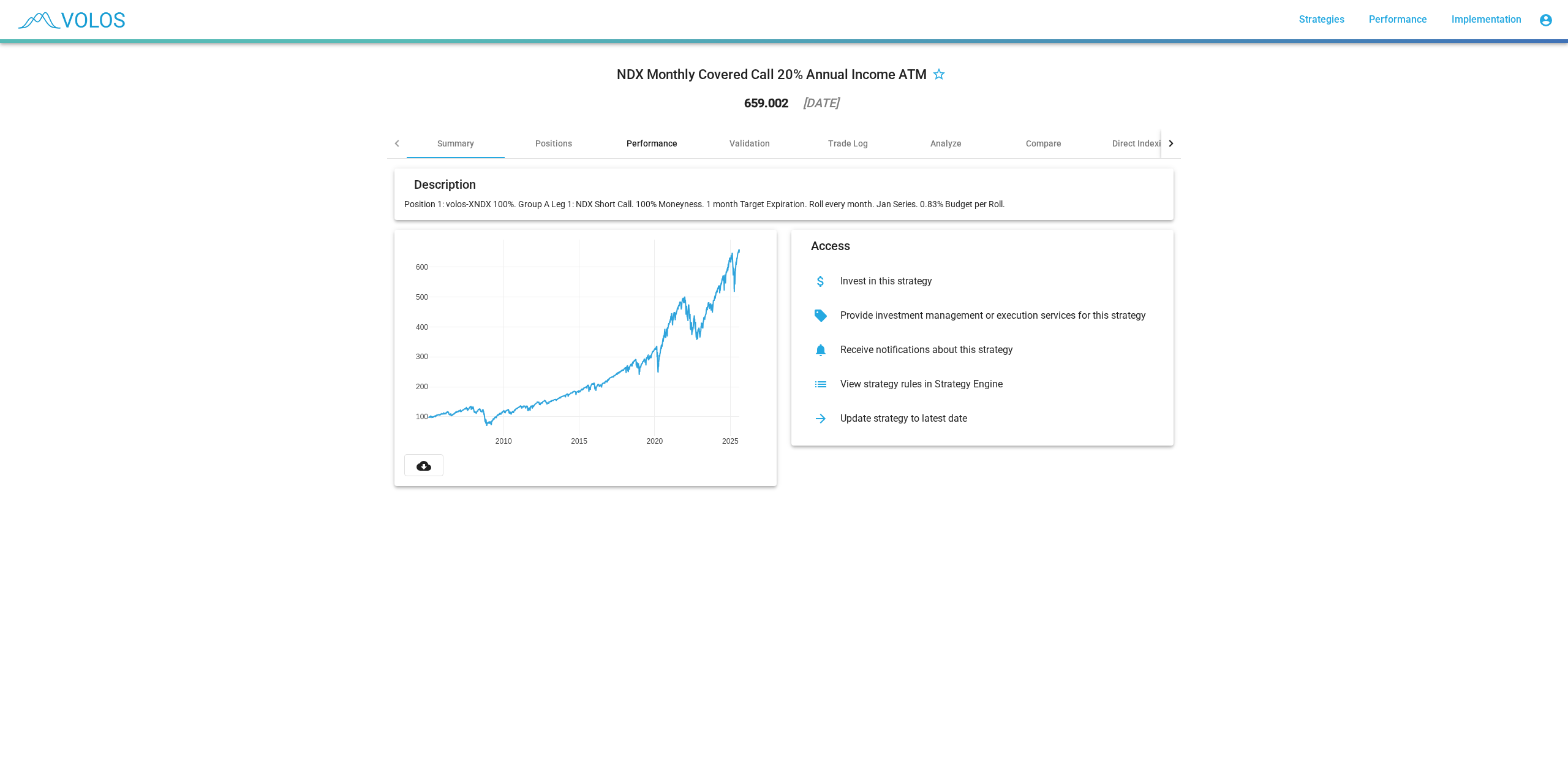
click at [659, 140] on div "Performance" at bounding box center [652, 143] width 51 height 12
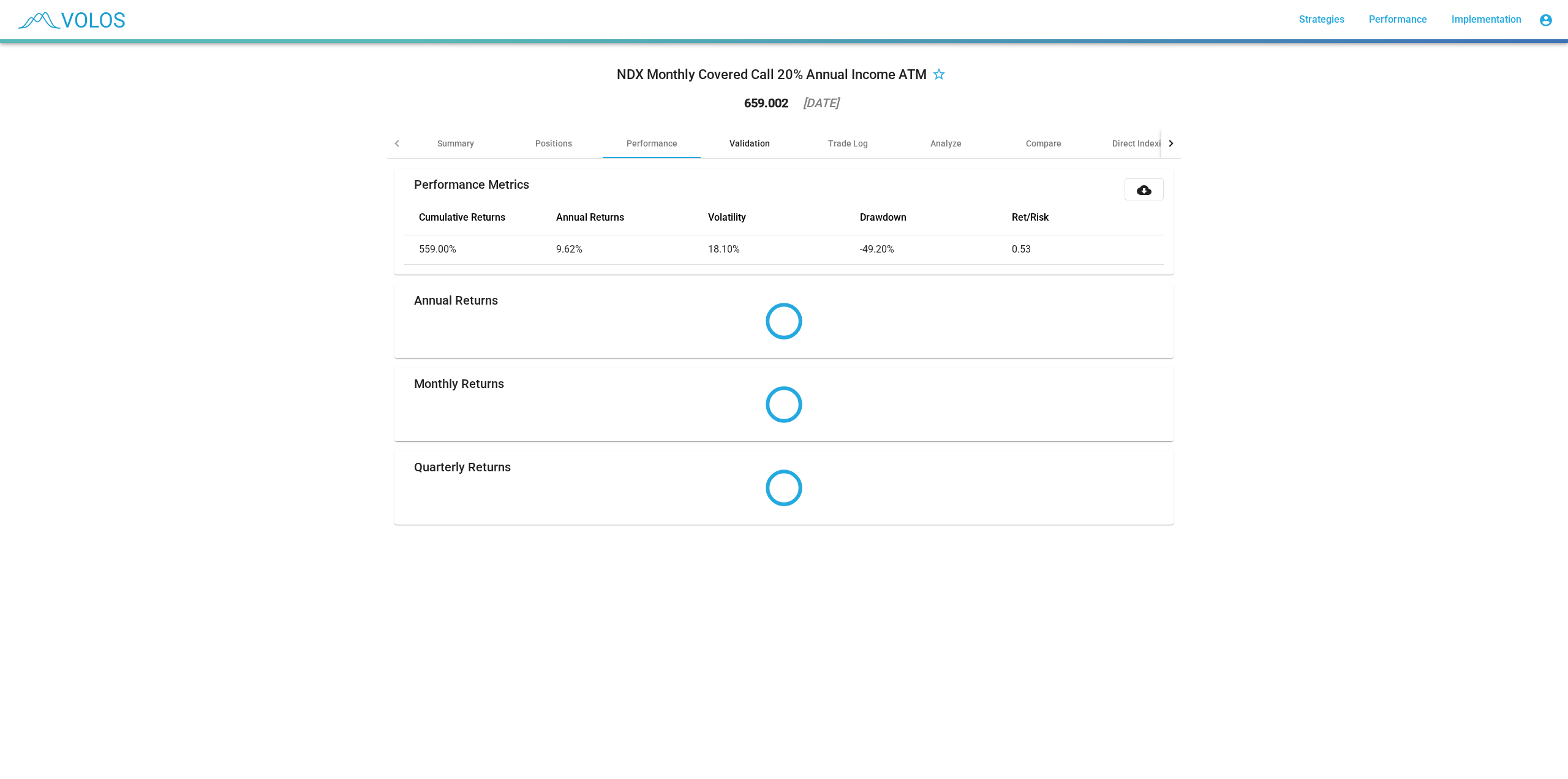
click at [741, 145] on div "Validation" at bounding box center [750, 143] width 40 height 12
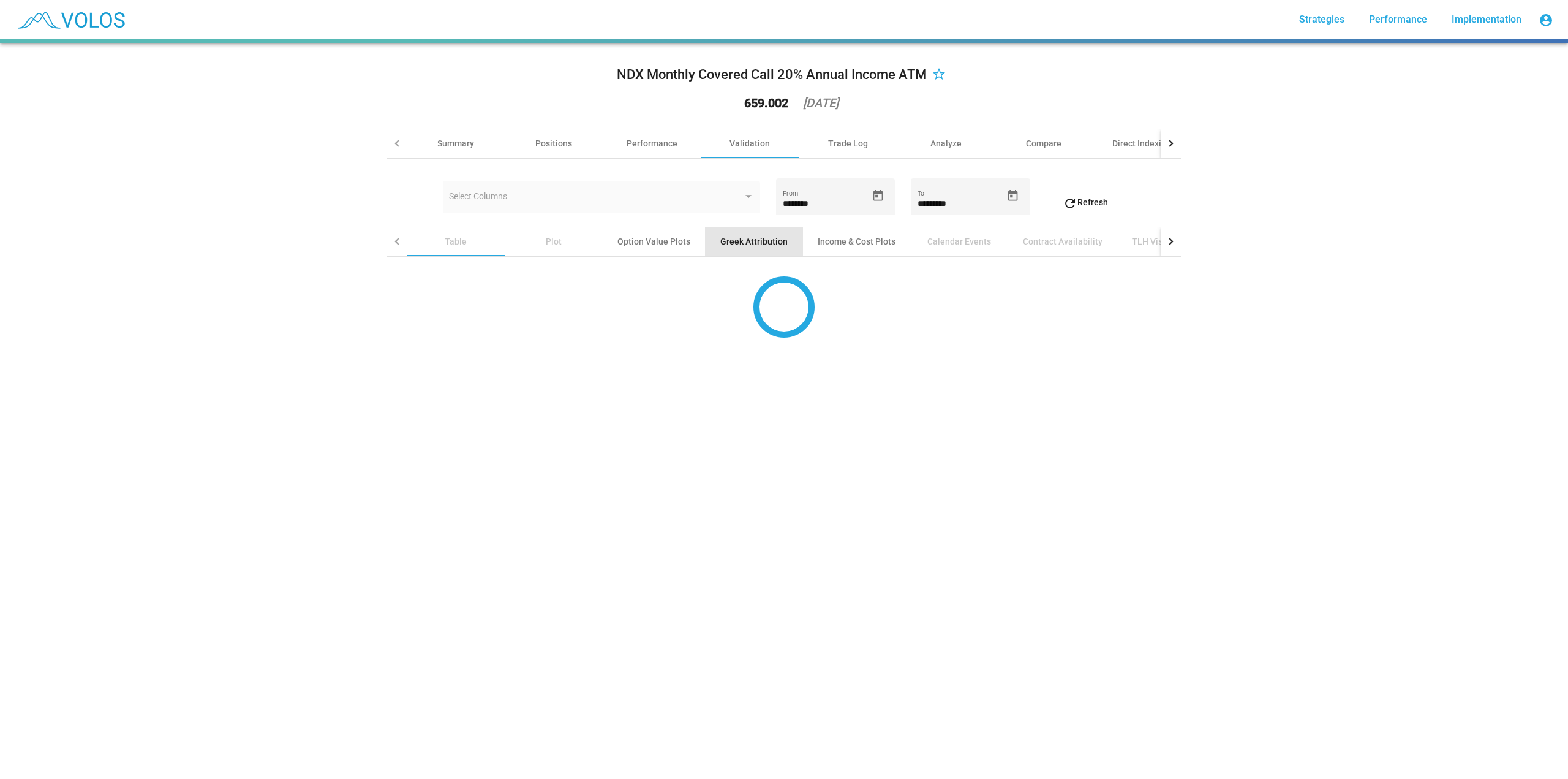
click at [744, 236] on div "Greek Attribution" at bounding box center [754, 241] width 68 height 12
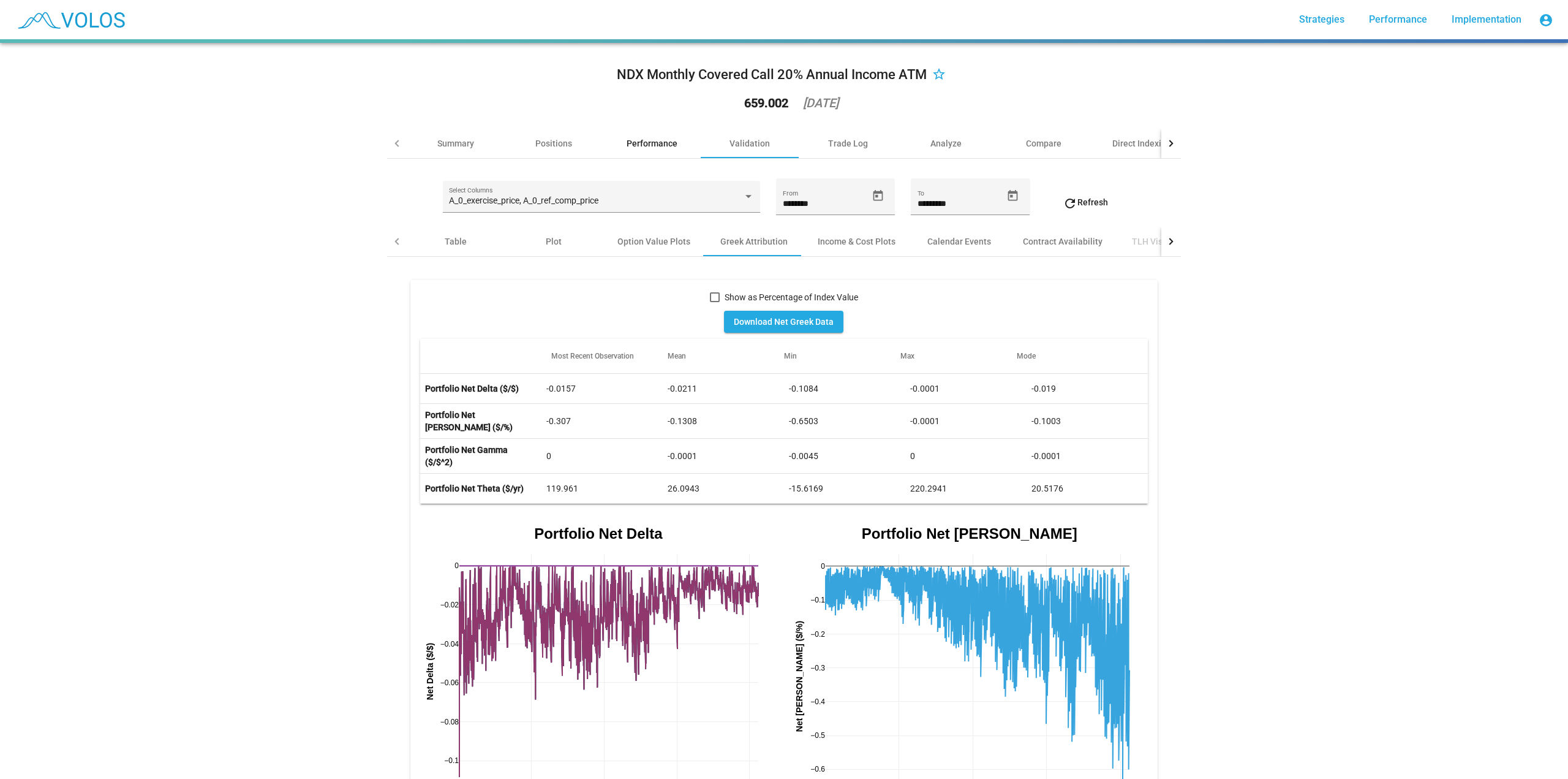
click at [623, 152] on div "Performance" at bounding box center [652, 143] width 98 height 30
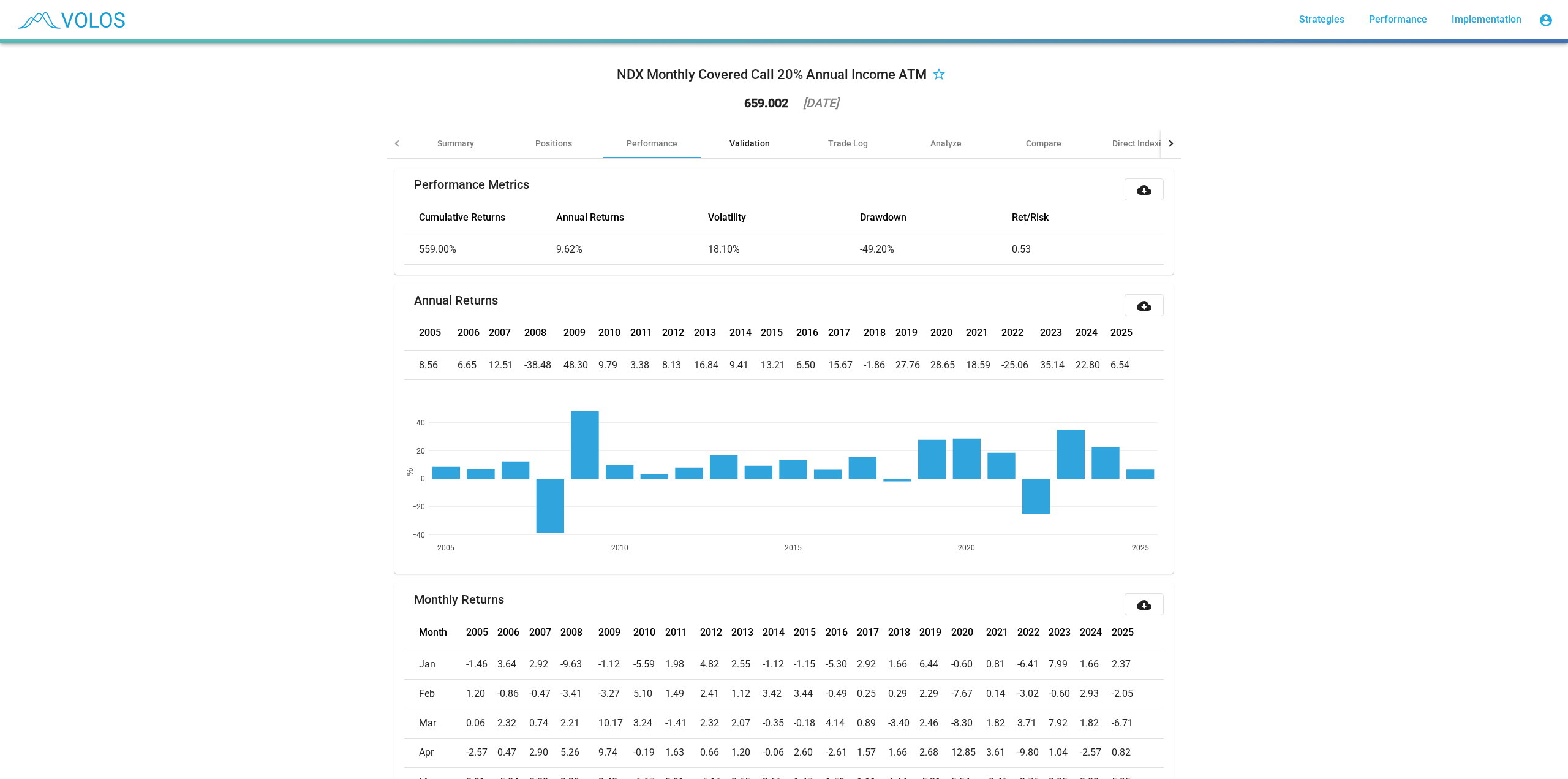
drag, startPoint x: 740, startPoint y: 137, endPoint x: 740, endPoint y: 166, distance: 29.0
click at [741, 137] on div "Validation" at bounding box center [750, 143] width 98 height 30
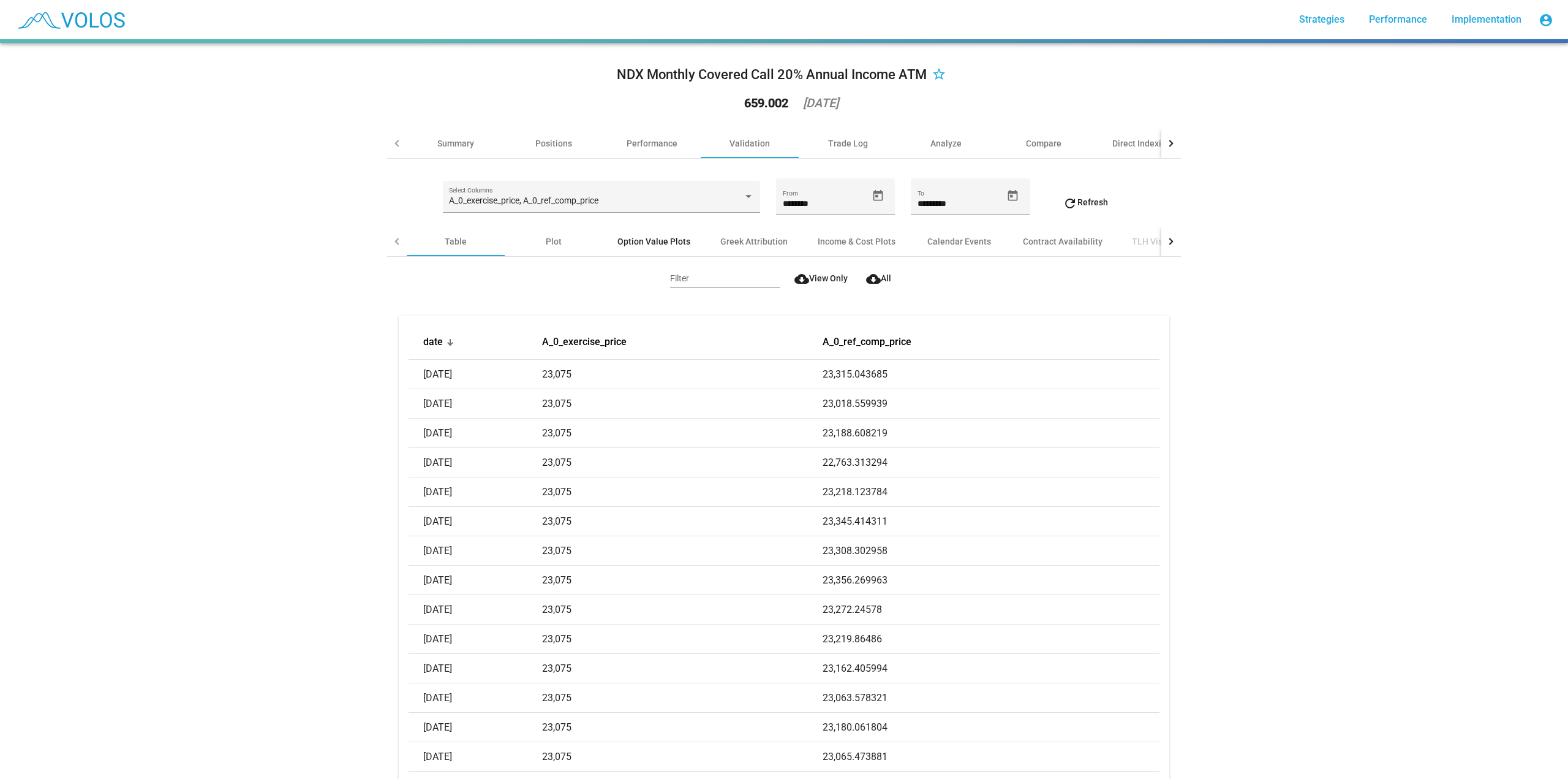
click at [668, 248] on div "Option Value Plots" at bounding box center [653, 241] width 102 height 30
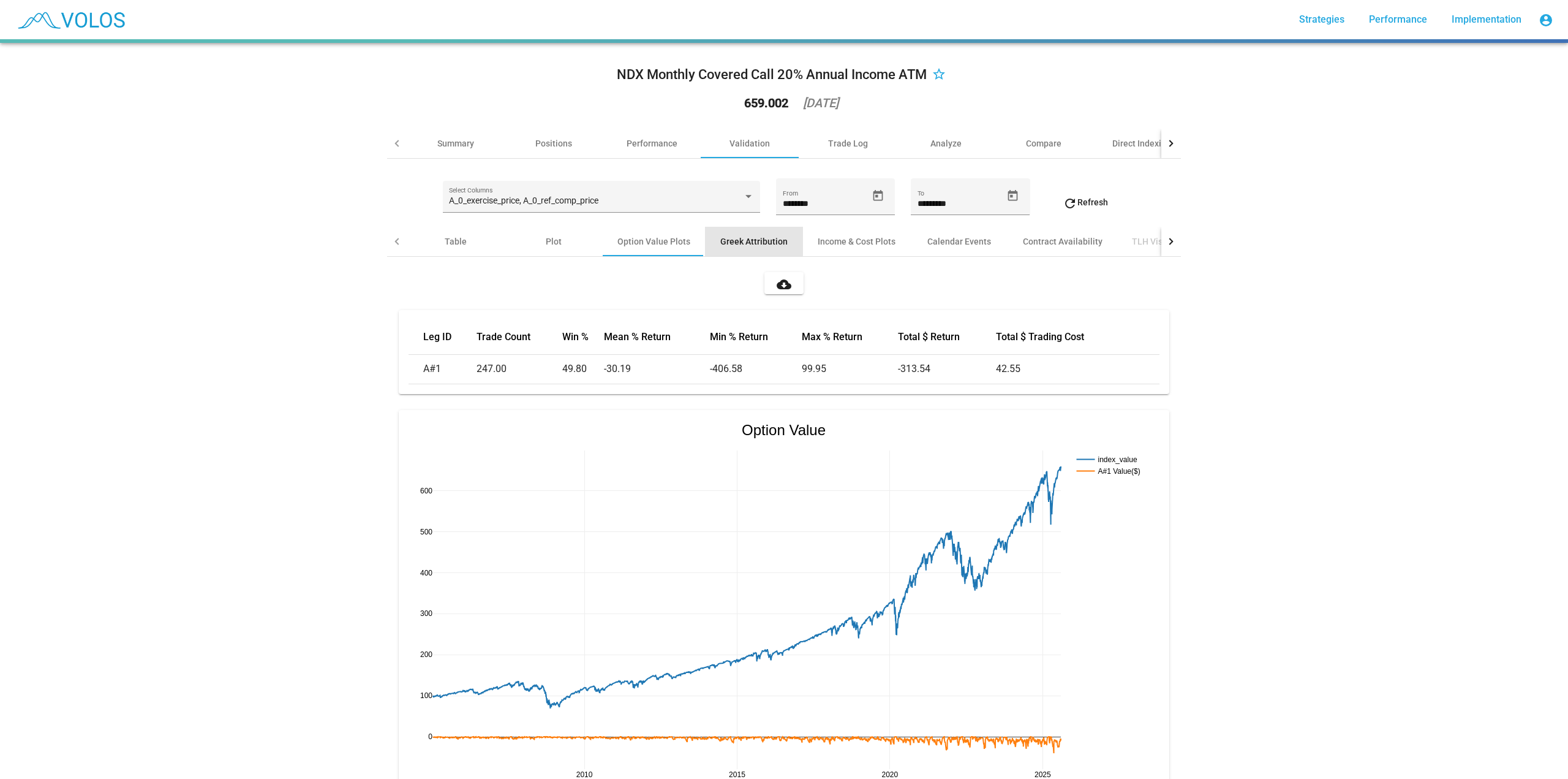
click at [734, 240] on div "Greek Attribution" at bounding box center [754, 241] width 68 height 12
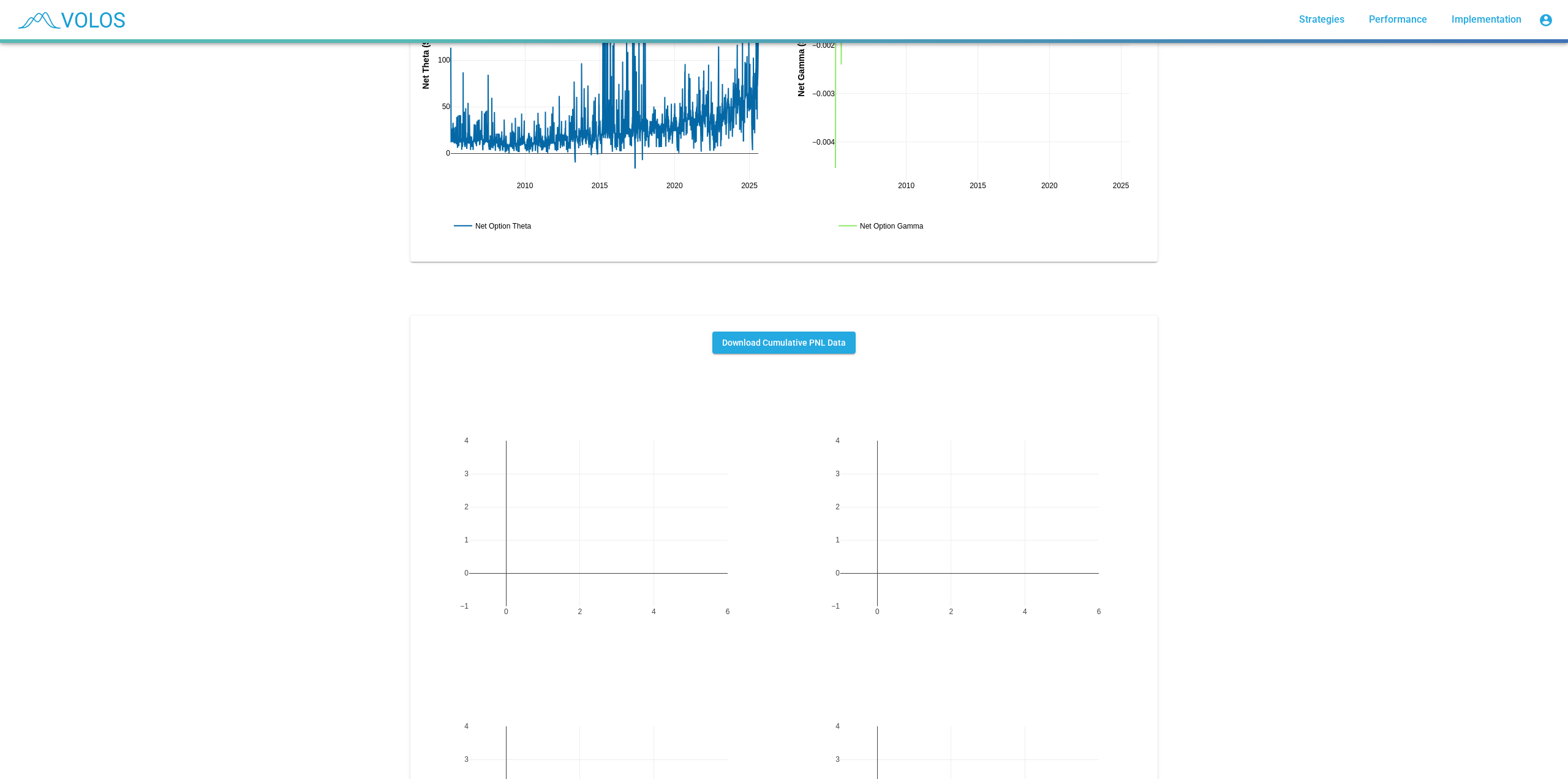
scroll to position [666, 0]
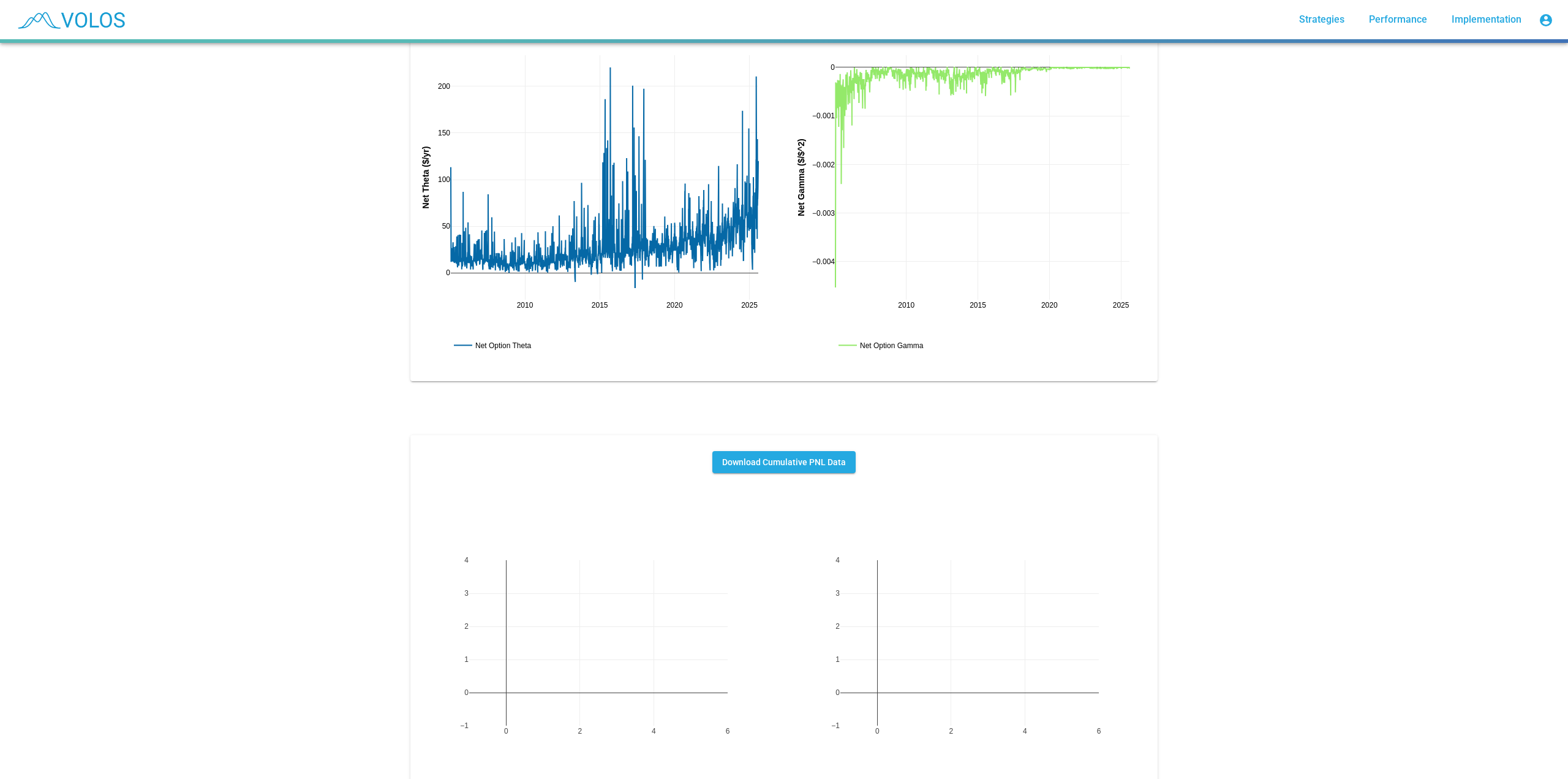
click at [774, 462] on span "Download Cumulative PNL Data" at bounding box center [784, 461] width 124 height 10
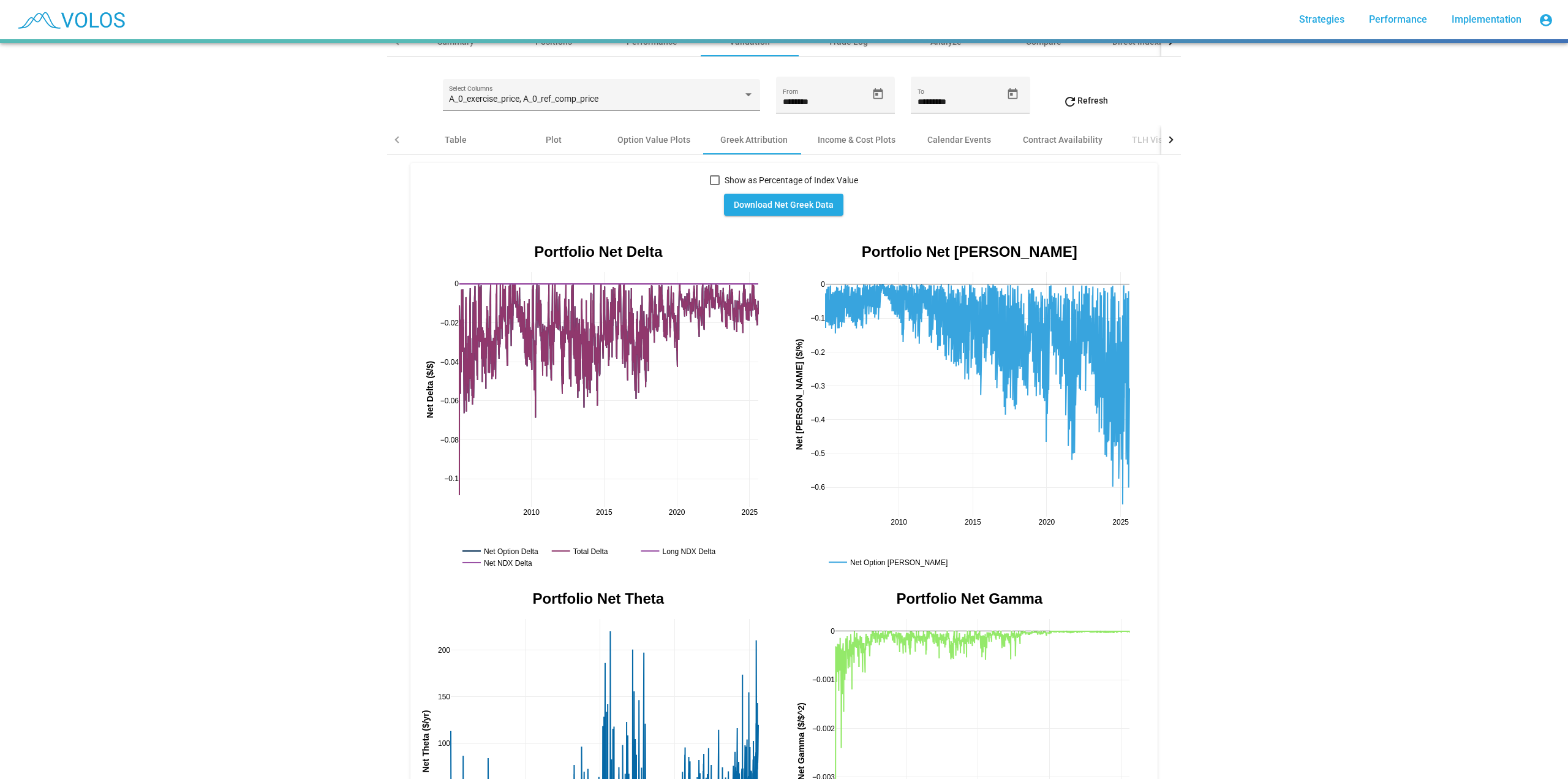
scroll to position [0, 0]
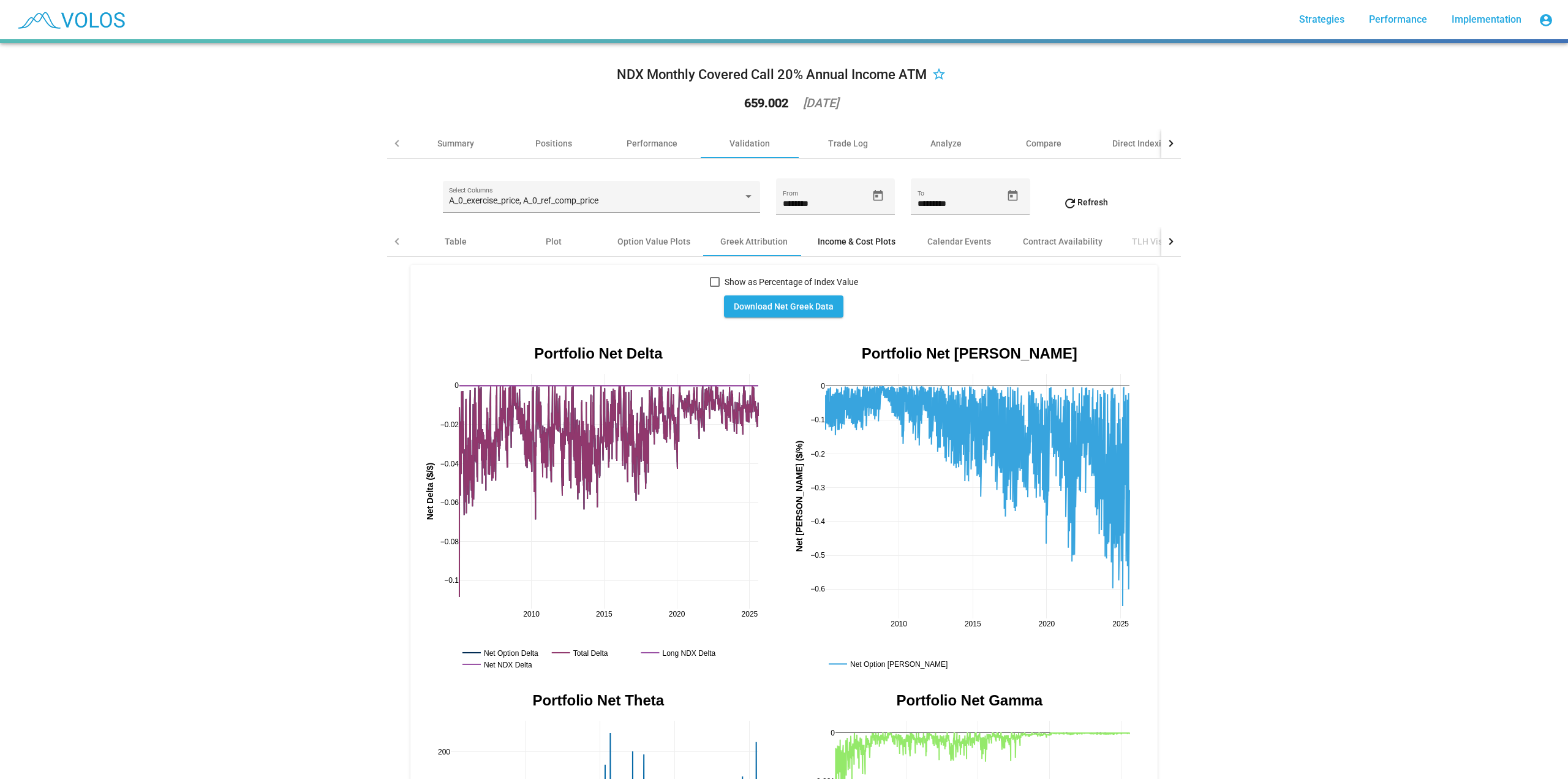
click at [861, 236] on div "Income & Cost Plots" at bounding box center [856, 241] width 78 height 12
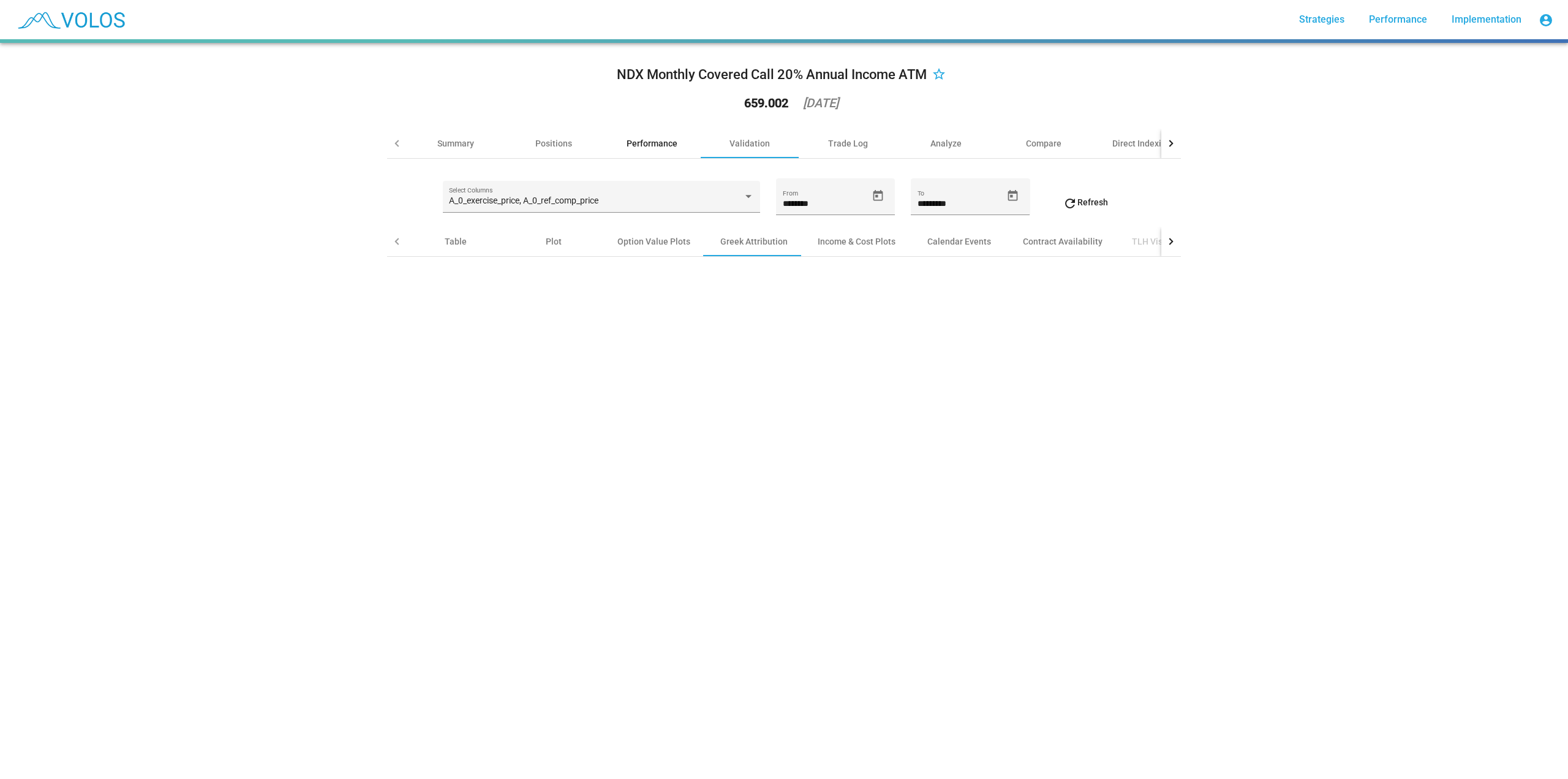
click at [637, 145] on div "Performance" at bounding box center [652, 143] width 51 height 12
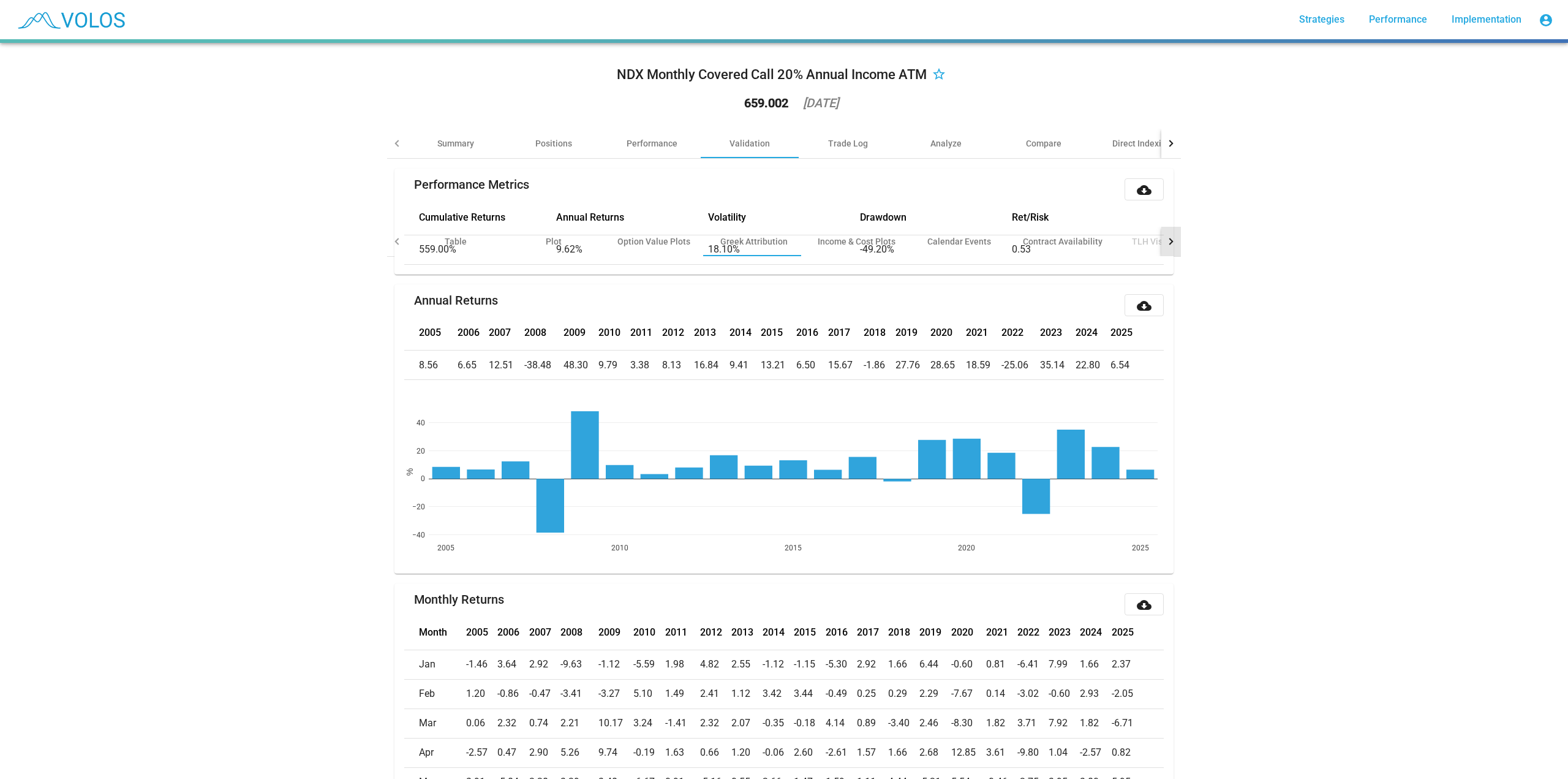
click at [1162, 243] on div at bounding box center [1171, 241] width 19 height 30
click at [833, 145] on div "Trade Log" at bounding box center [848, 143] width 40 height 12
